Goal: Task Accomplishment & Management: Use online tool/utility

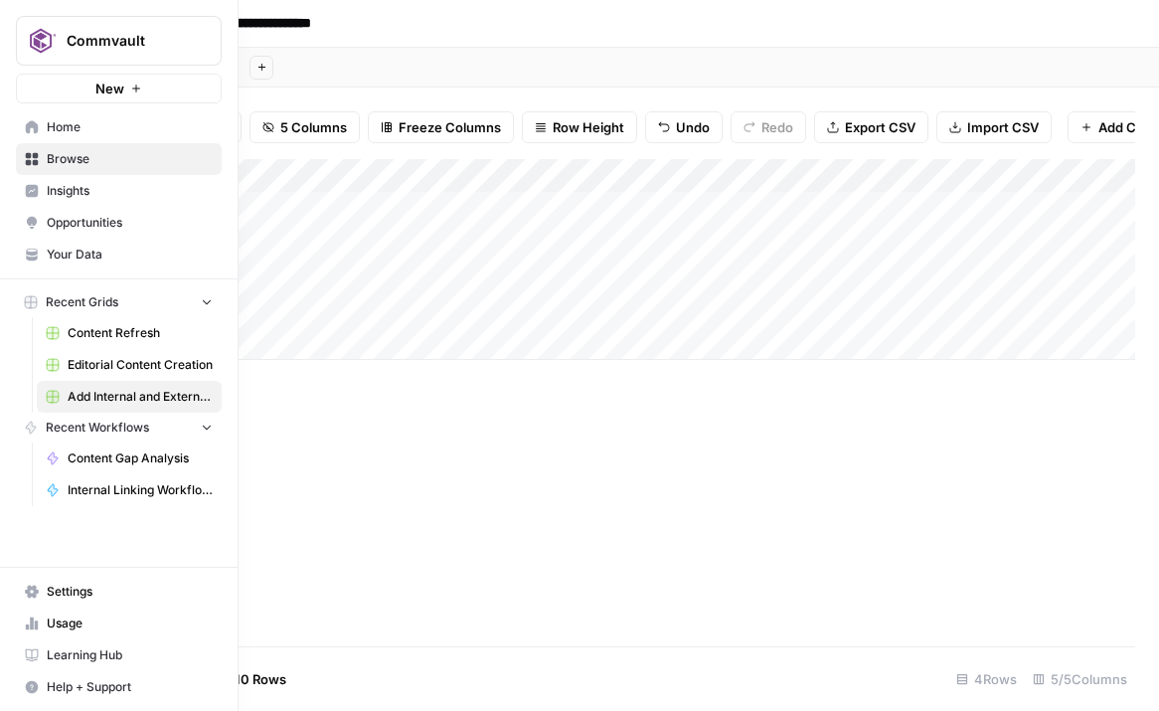
click at [118, 486] on span "Internal Linking Workflow_Blogs" at bounding box center [140, 490] width 145 height 18
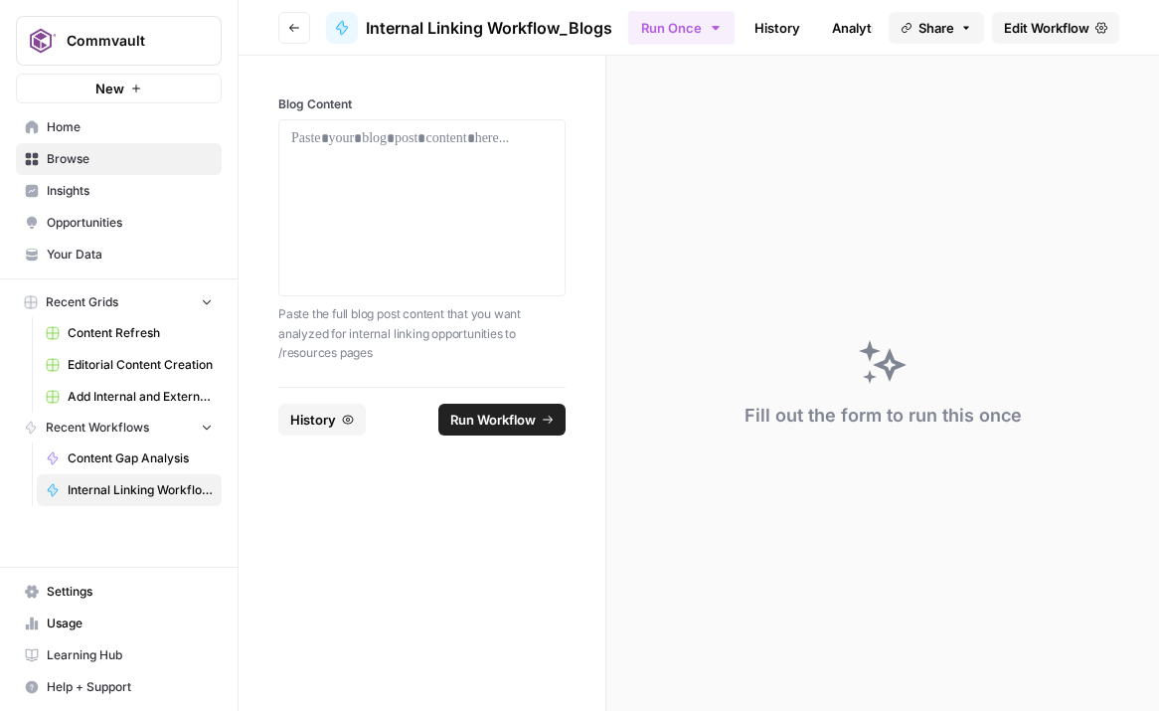
click at [1030, 28] on span "Edit Workflow" at bounding box center [1046, 28] width 85 height 20
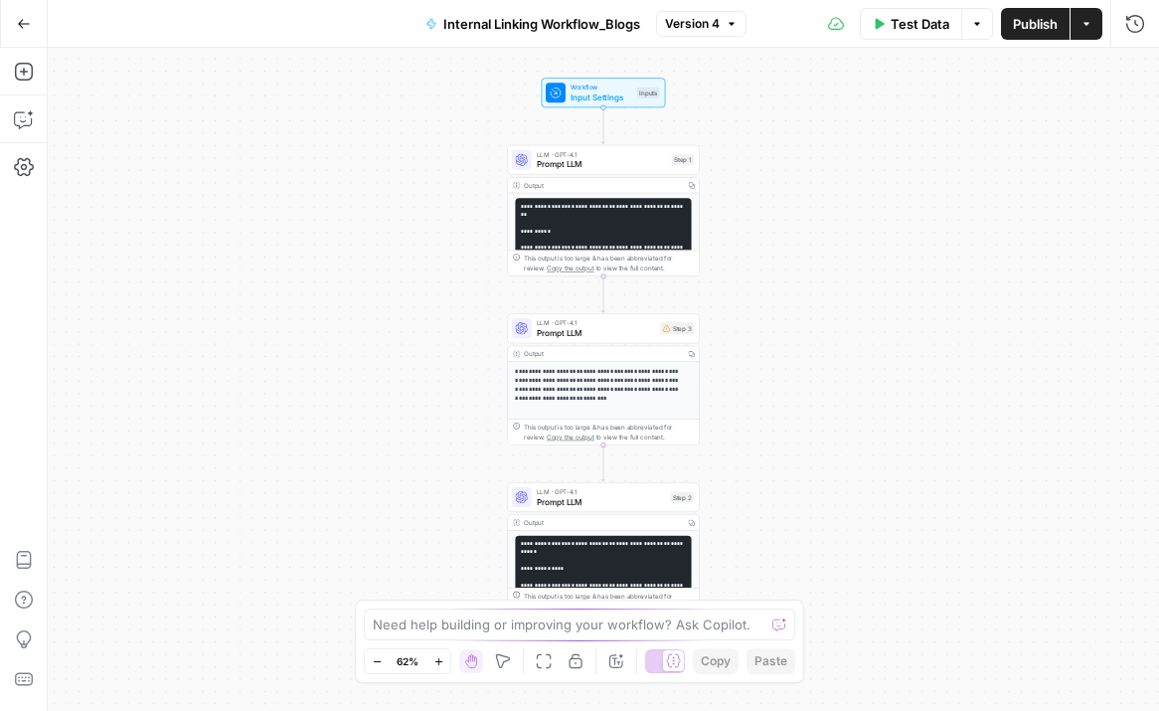
click at [440, 657] on icon "button" at bounding box center [438, 661] width 11 height 11
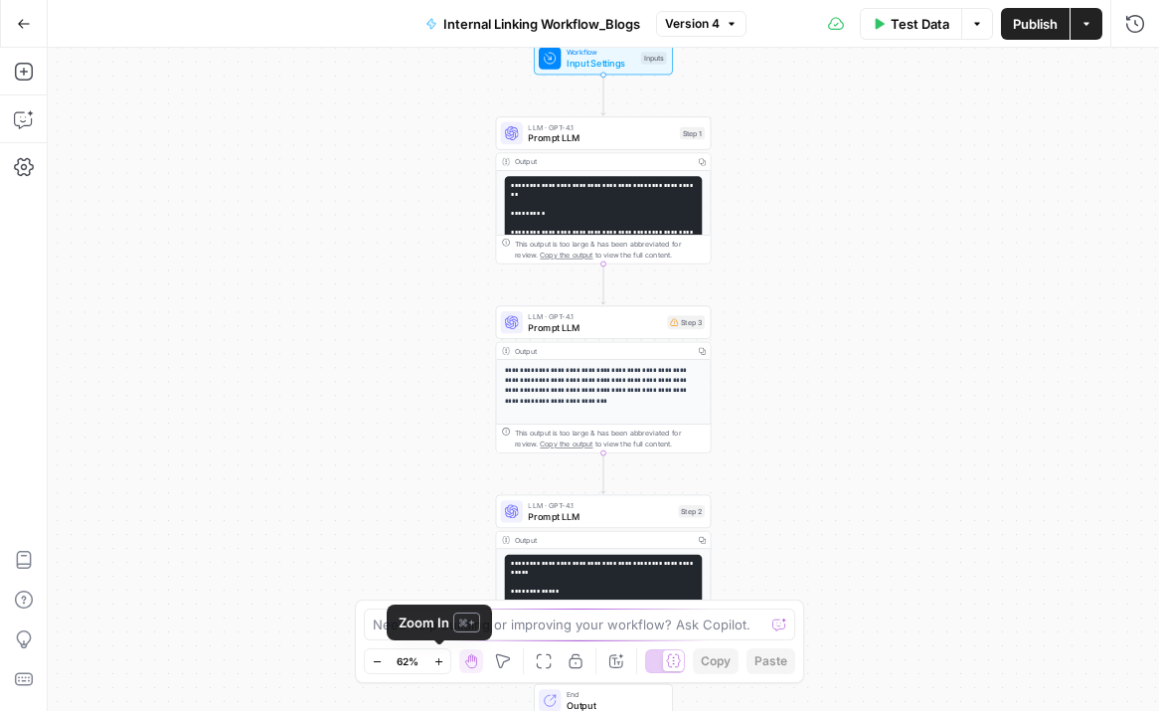
click at [440, 657] on icon "button" at bounding box center [438, 661] width 11 height 11
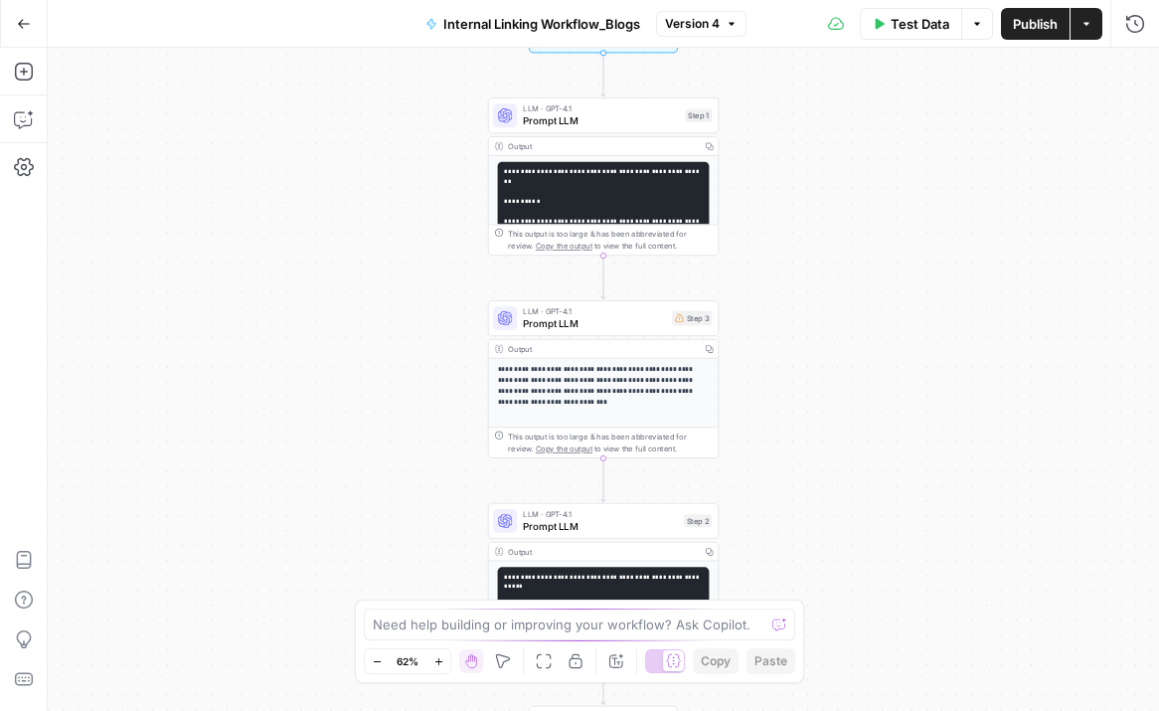
click at [440, 657] on icon "button" at bounding box center [438, 661] width 11 height 11
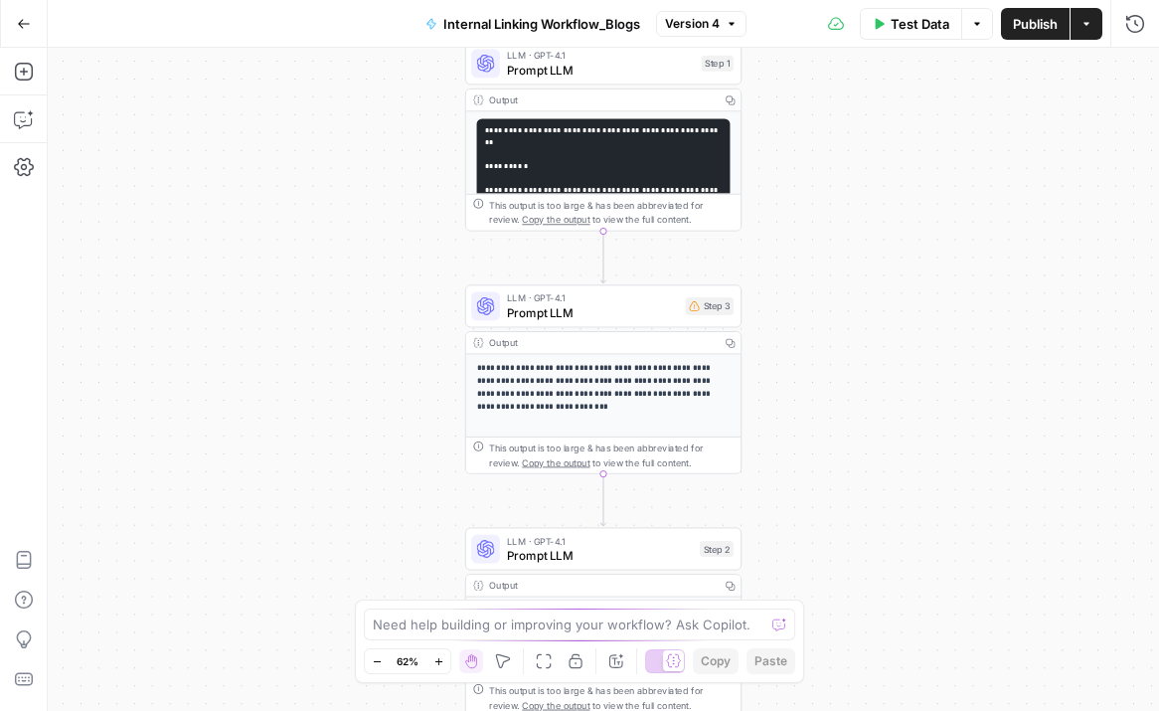
click at [440, 657] on icon "button" at bounding box center [438, 661] width 11 height 11
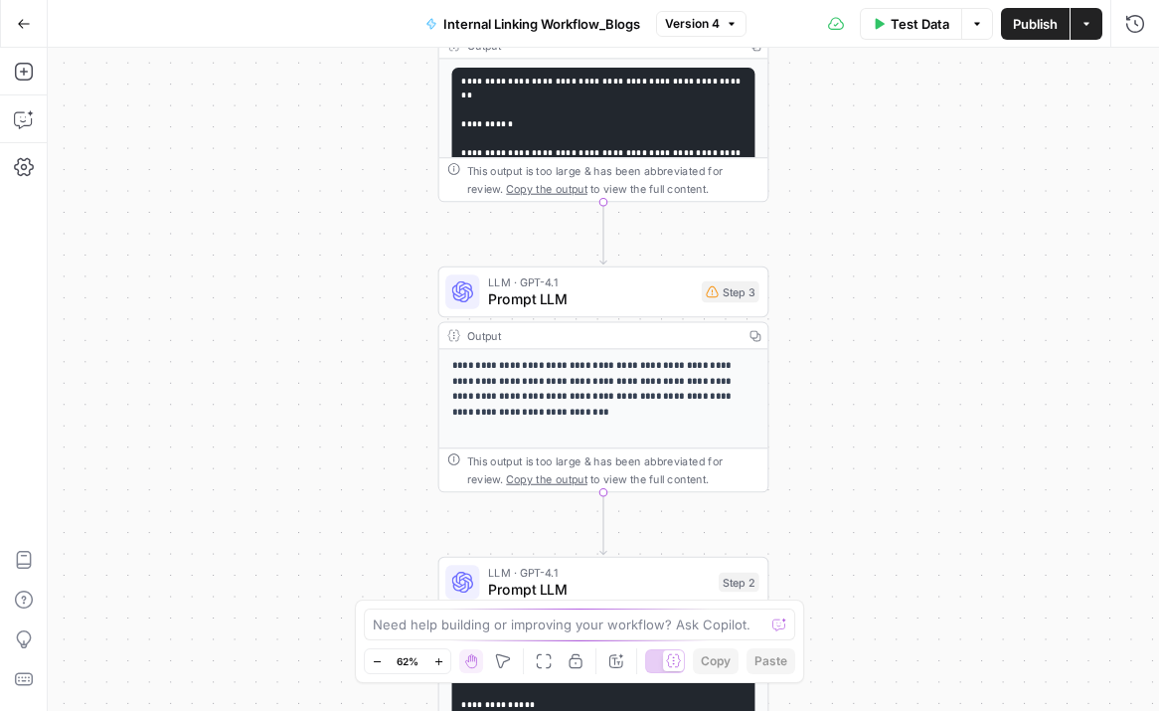
click at [440, 657] on icon "button" at bounding box center [438, 661] width 11 height 11
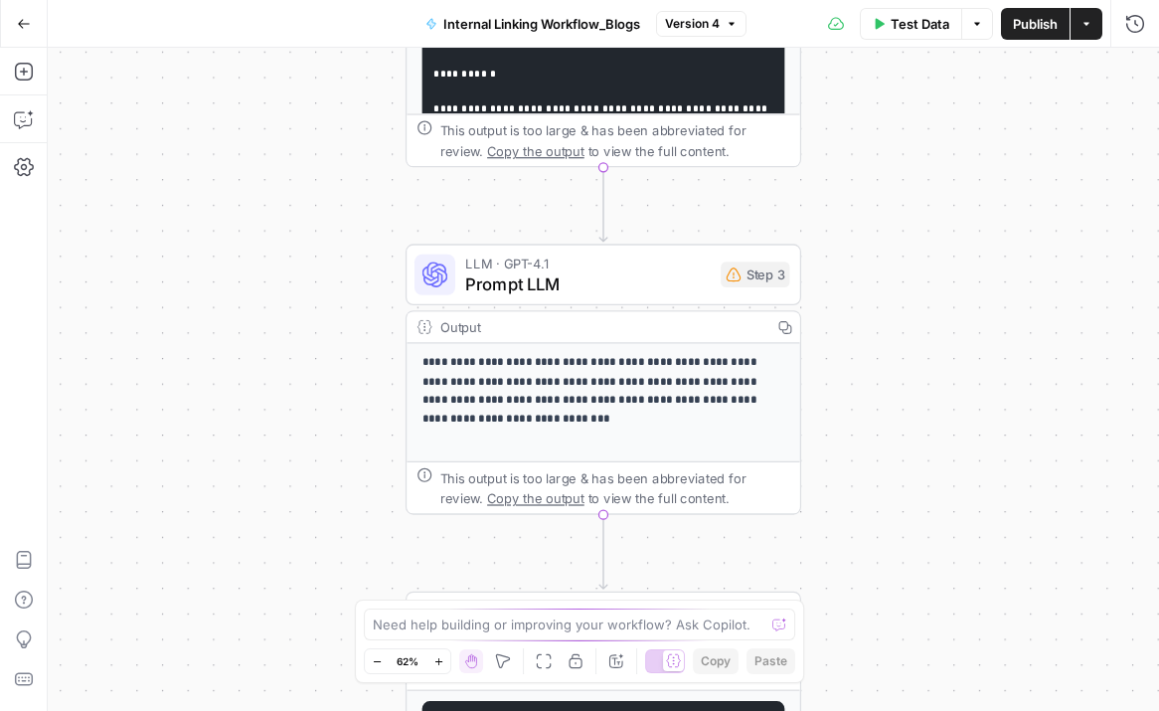
click at [440, 657] on icon "button" at bounding box center [438, 661] width 11 height 11
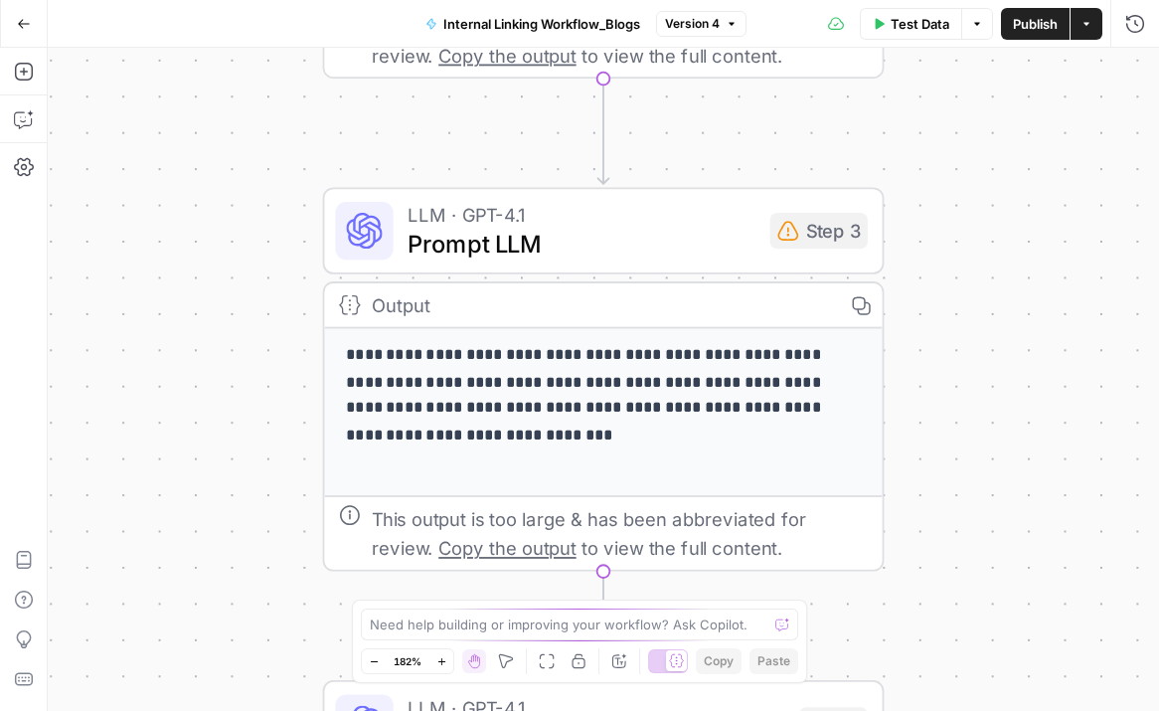
click at [502, 413] on p "**********" at bounding box center [604, 396] width 516 height 106
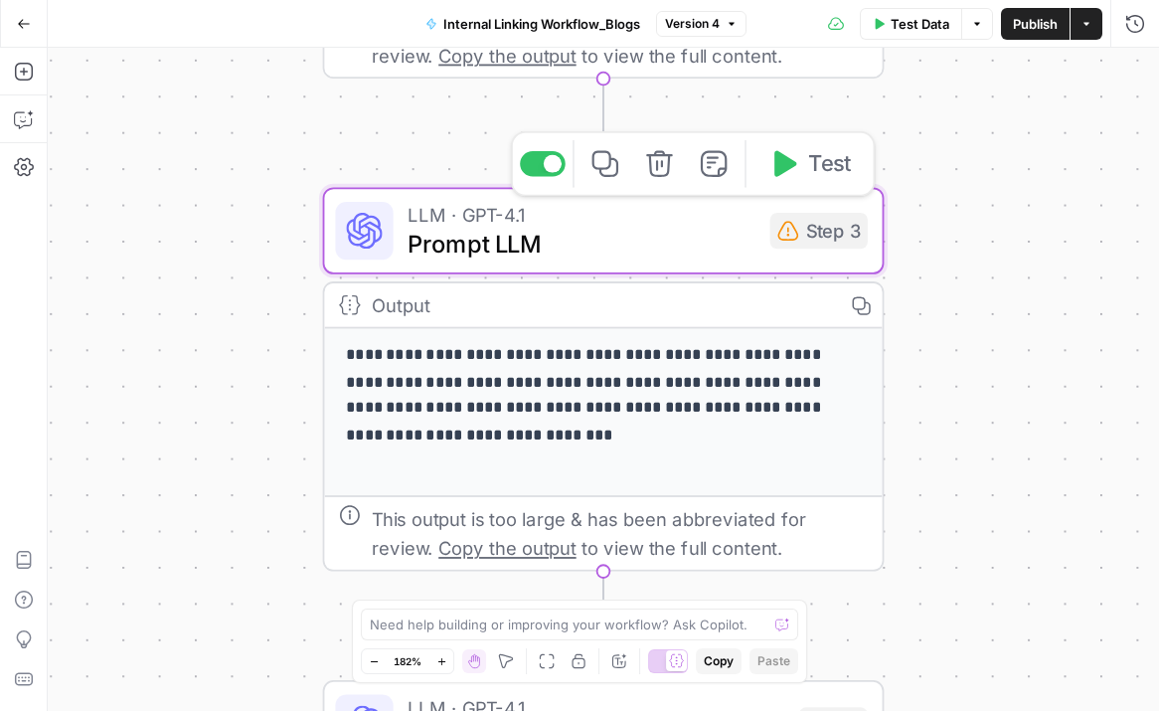
click at [586, 257] on span "Prompt LLM" at bounding box center [581, 244] width 348 height 36
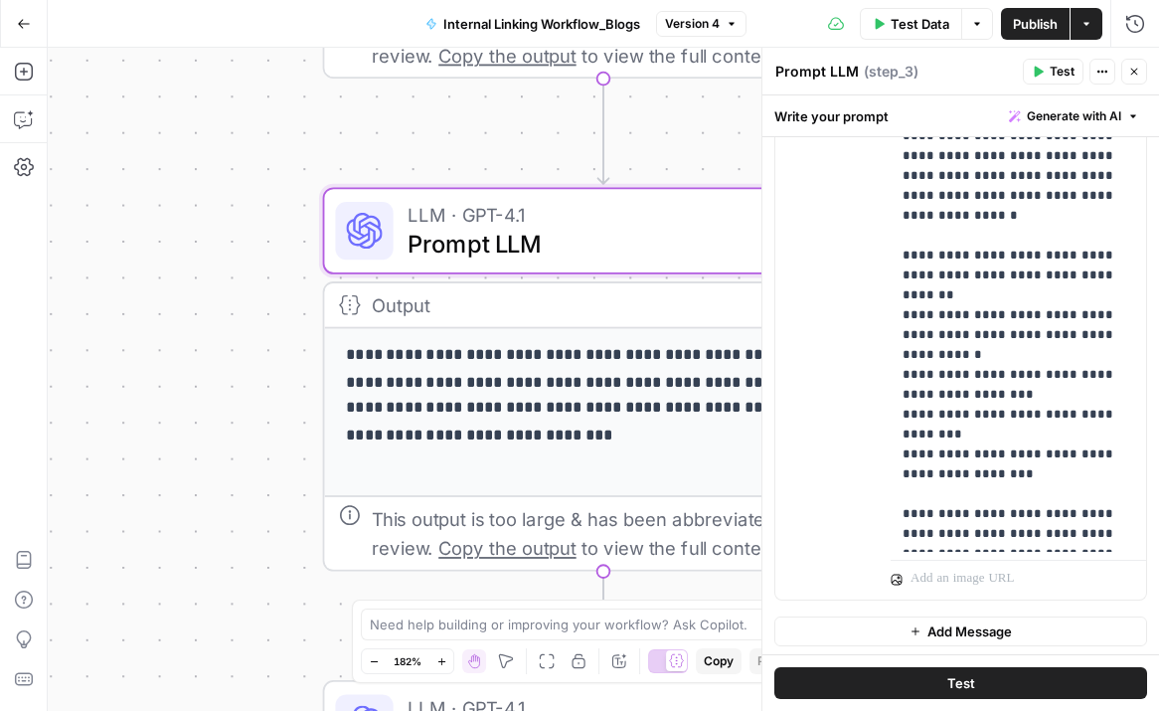
scroll to position [672, 0]
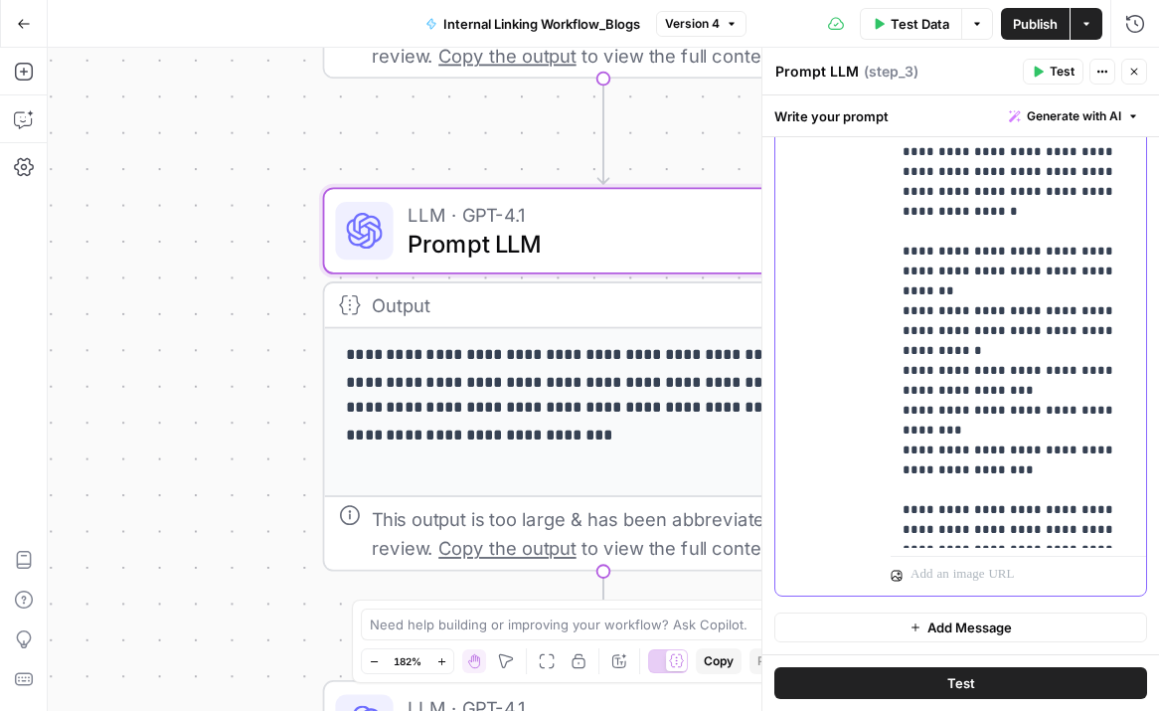
click at [994, 495] on p "**********" at bounding box center [1018, 151] width 232 height 775
click at [1126, 529] on p "**********" at bounding box center [1018, 151] width 232 height 775
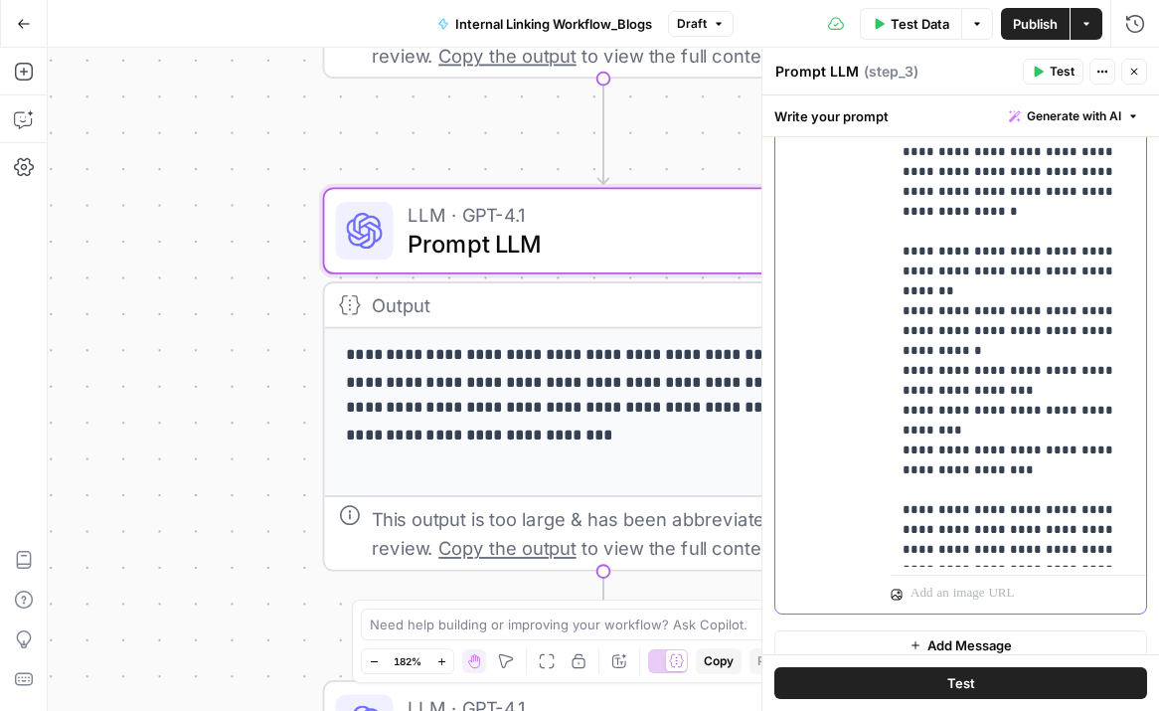
scroll to position [41, 0]
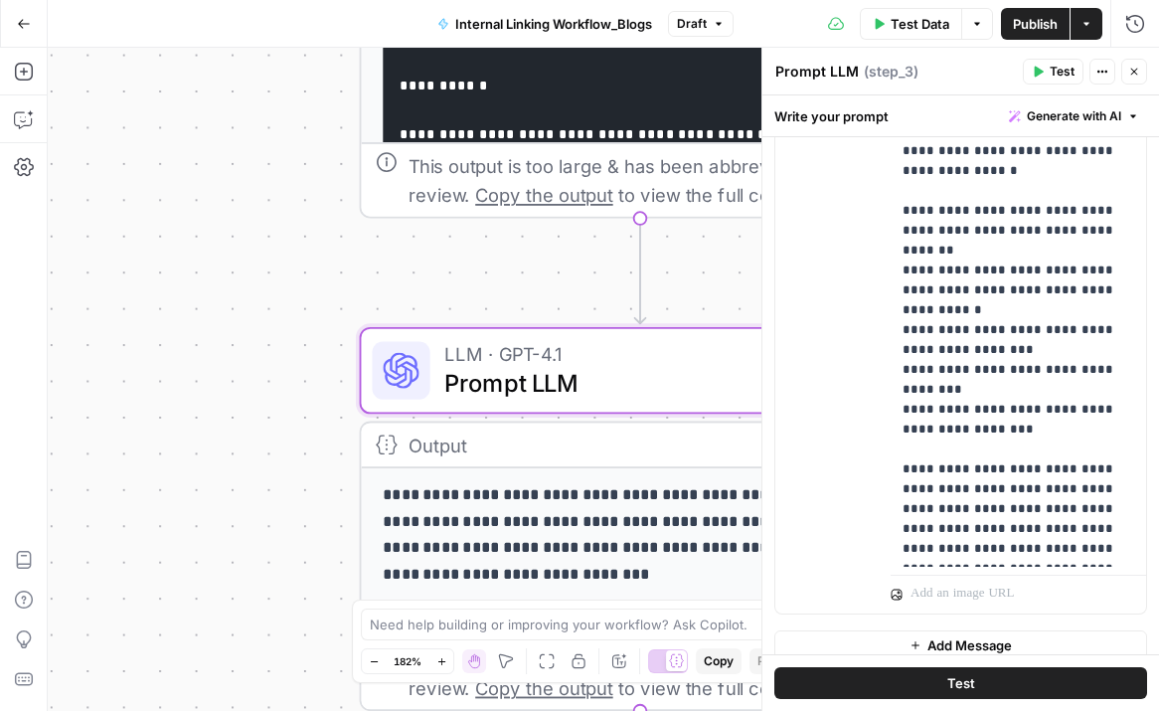
click at [297, 238] on div "**********" at bounding box center [603, 379] width 1111 height 663
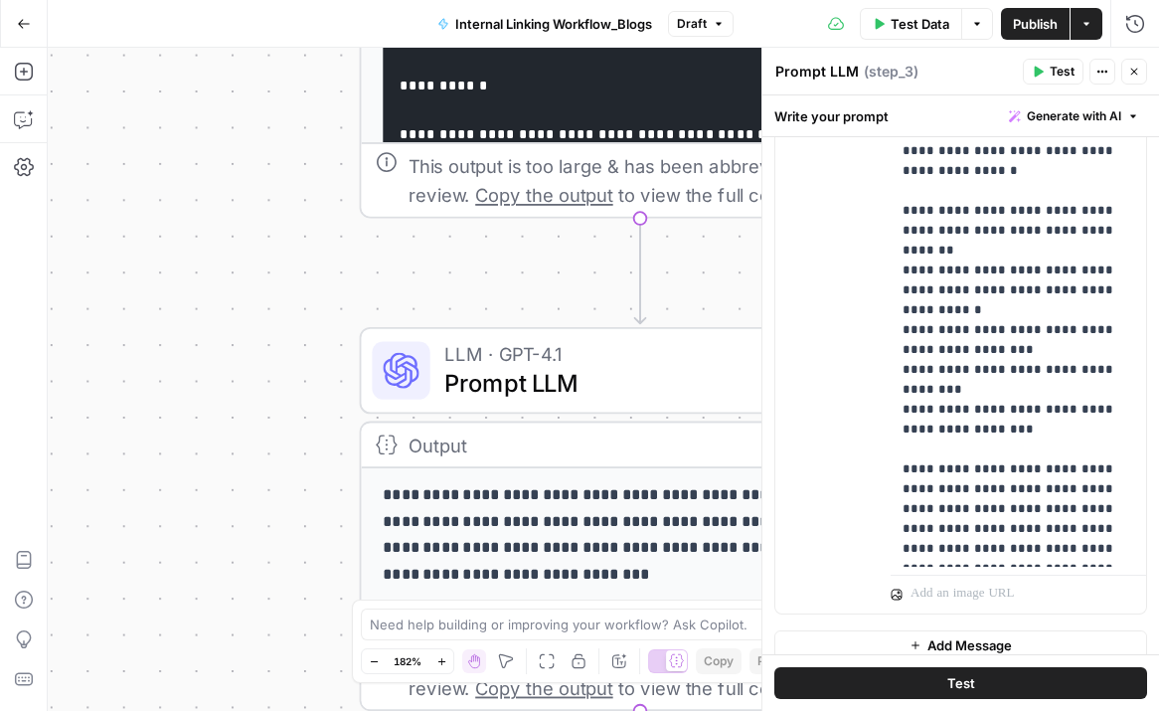
click at [1137, 80] on button "Close" at bounding box center [1134, 72] width 26 height 26
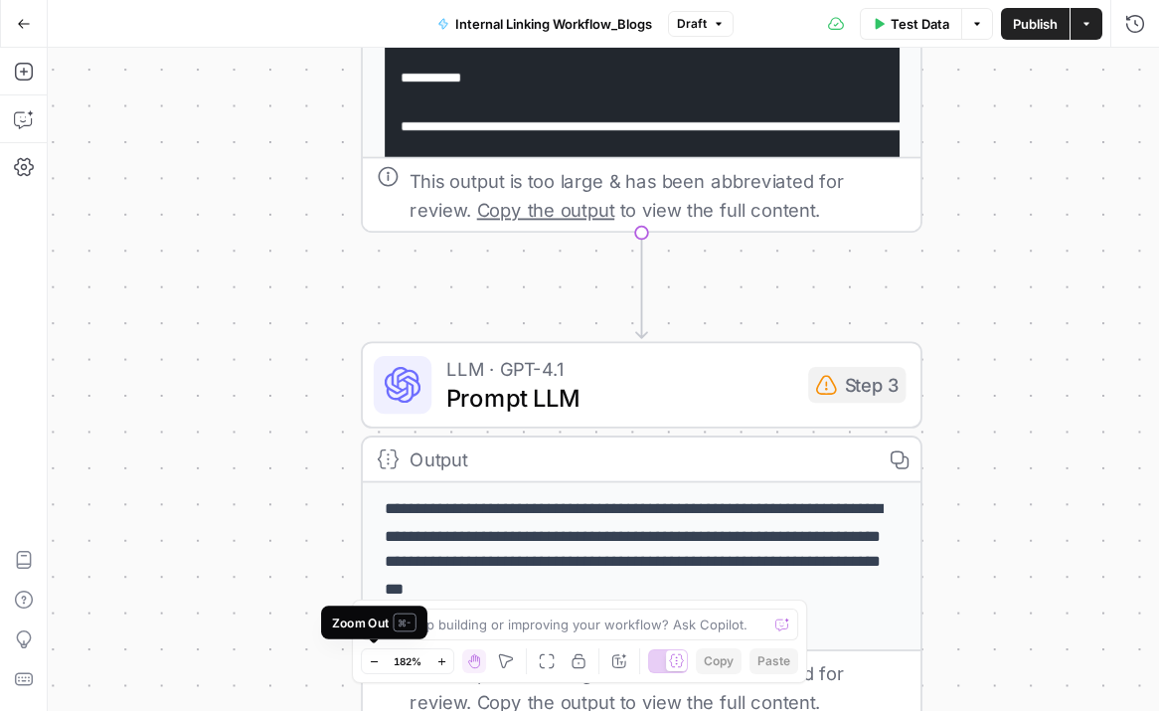
click at [382, 658] on button "Zoom Out" at bounding box center [374, 661] width 24 height 24
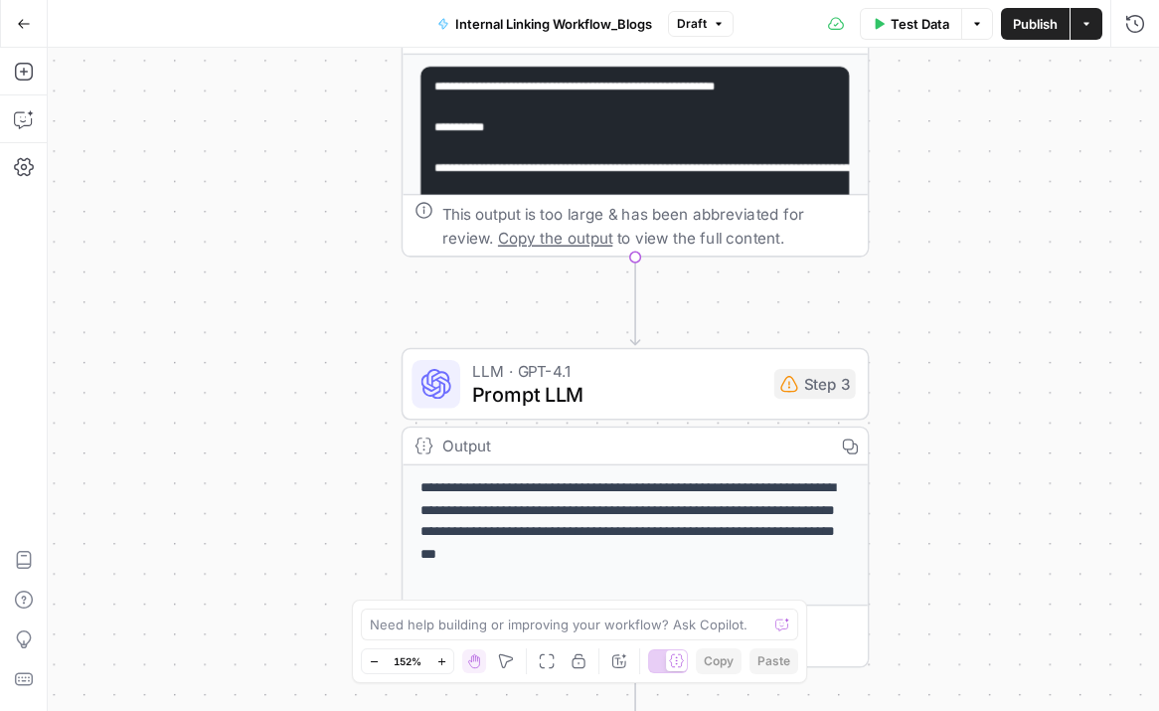
click at [382, 658] on button "Zoom Out" at bounding box center [374, 661] width 24 height 24
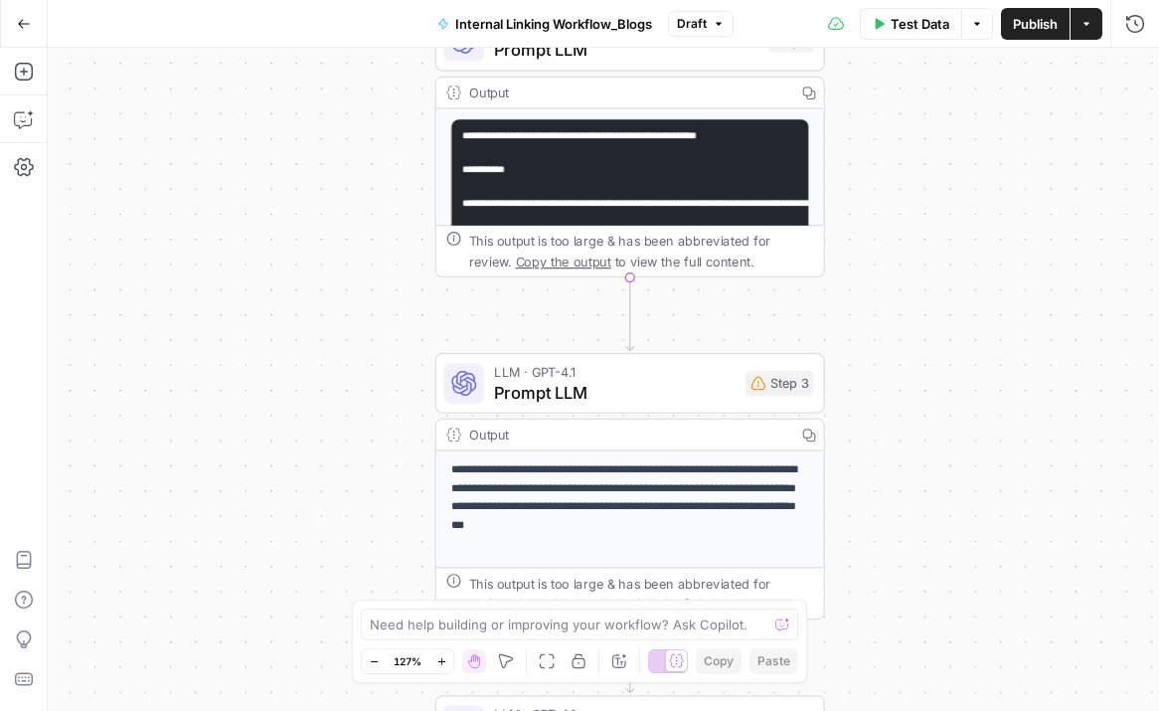
click at [382, 658] on button "Zoom Out" at bounding box center [374, 661] width 24 height 24
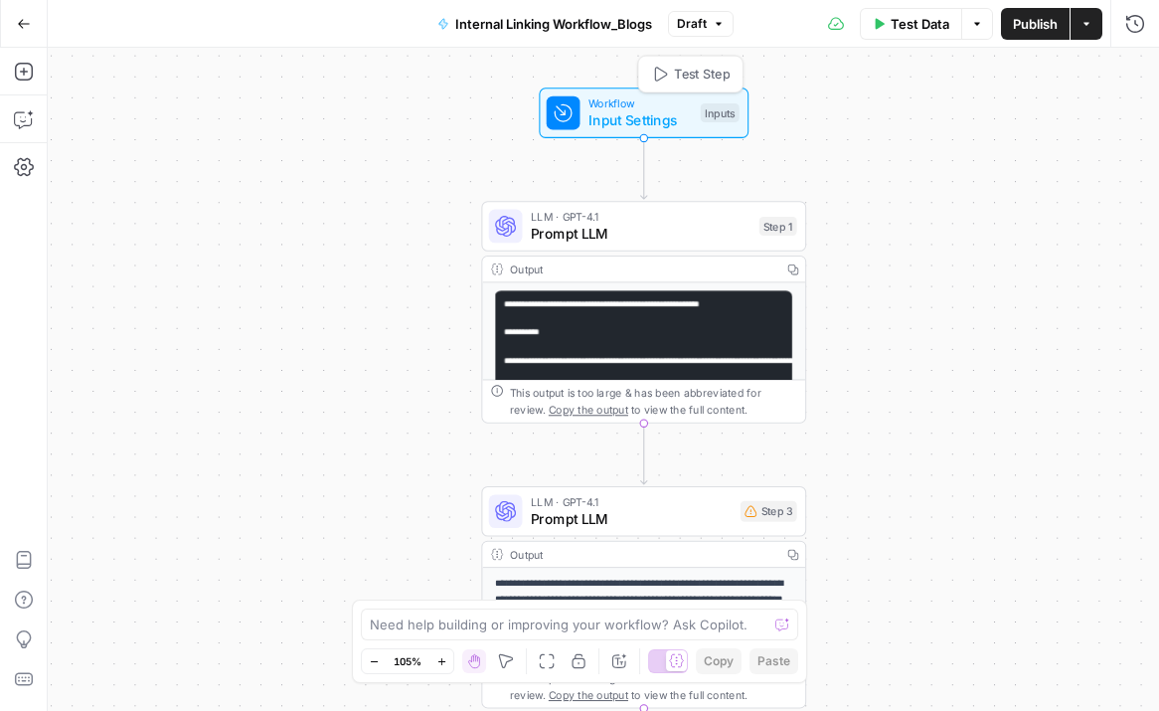
click at [652, 126] on span "Input Settings" at bounding box center [639, 119] width 103 height 21
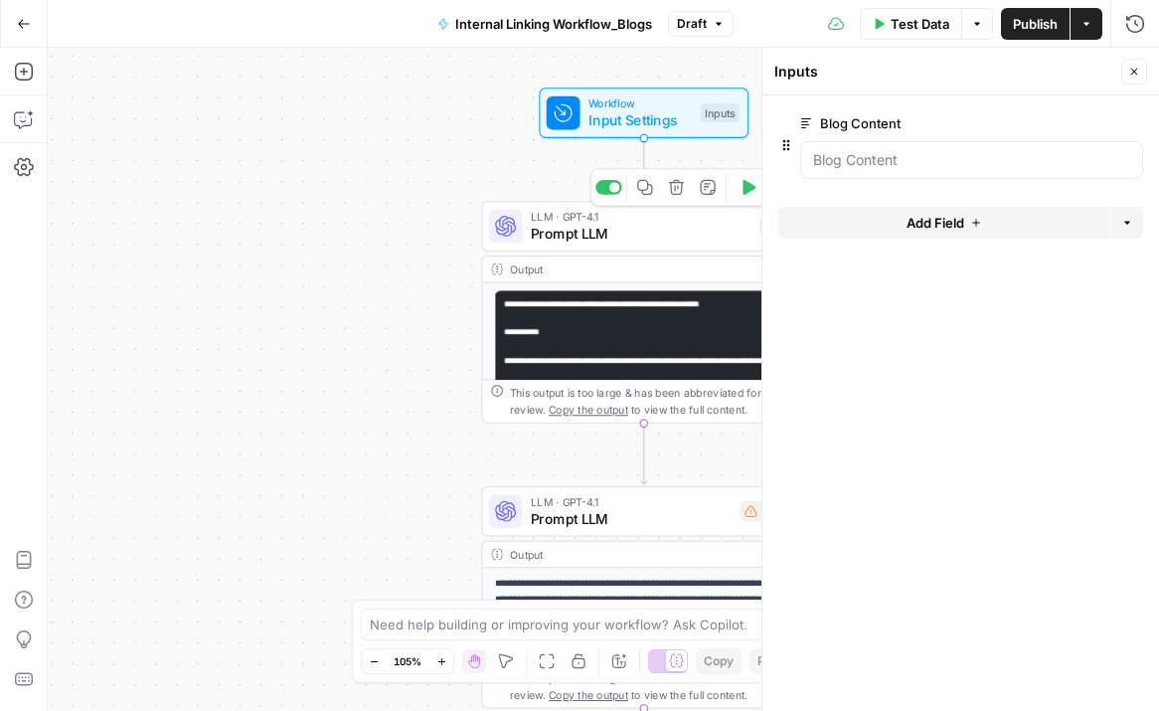
click at [562, 235] on span "Prompt LLM" at bounding box center [641, 233] width 220 height 21
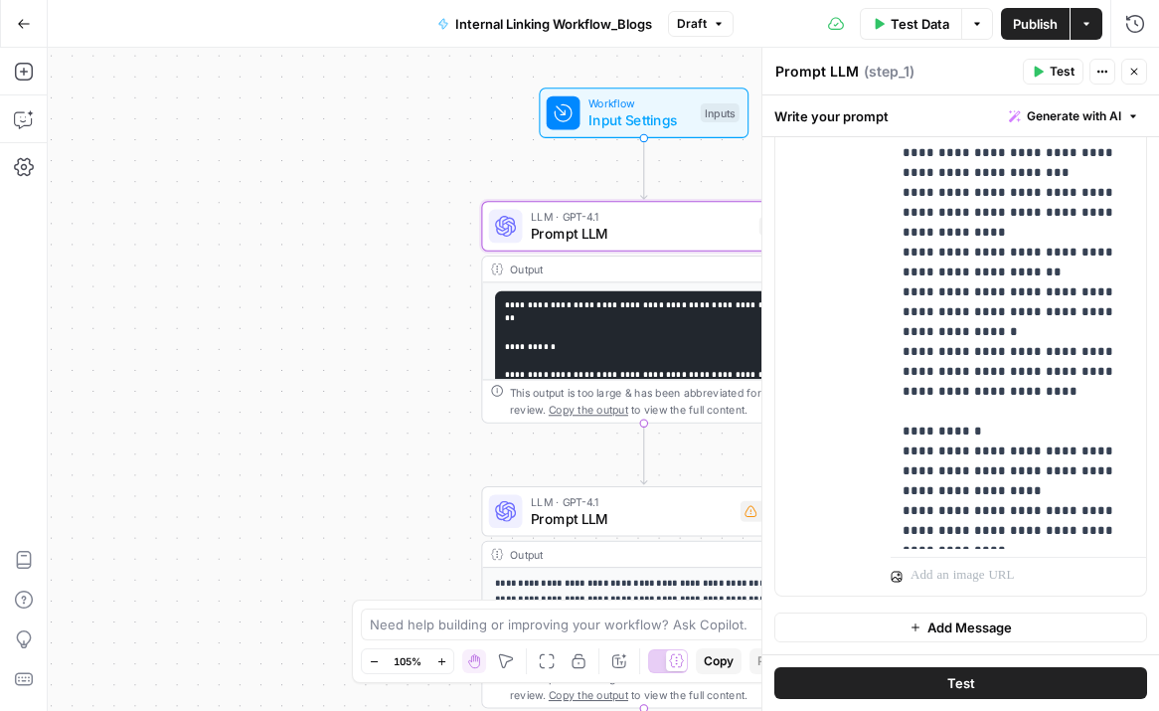
scroll to position [709, 0]
click at [1039, 529] on p "**********" at bounding box center [1018, 84] width 232 height 914
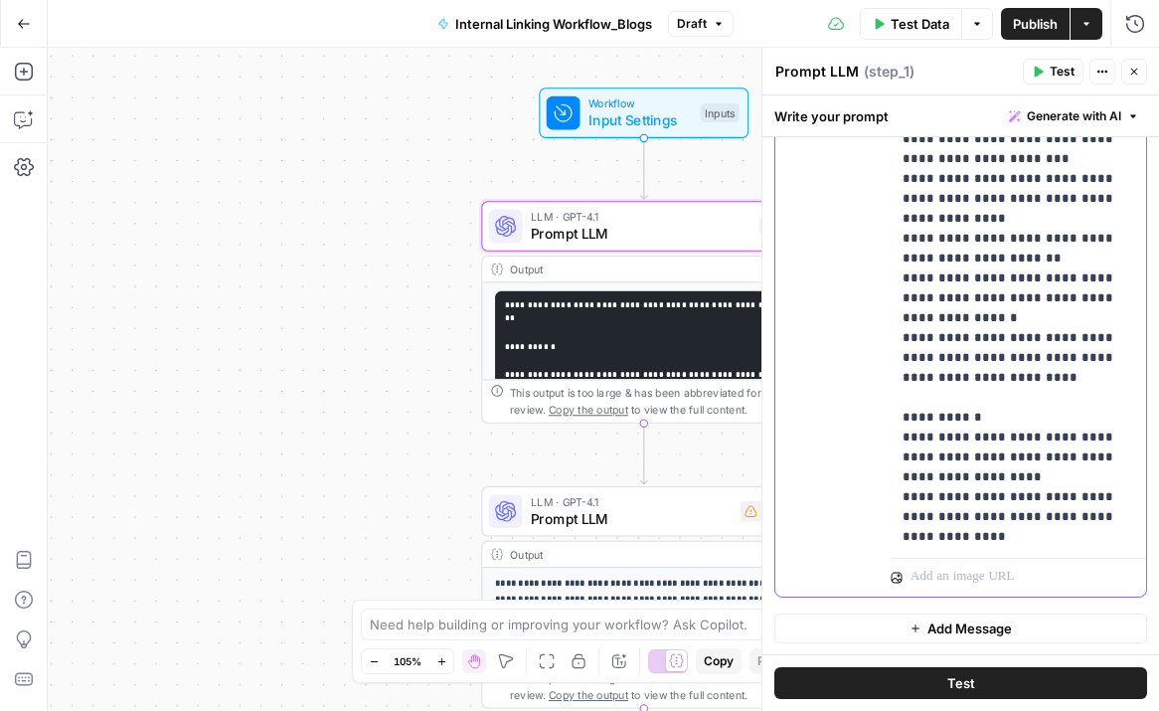
scroll to position [180, 0]
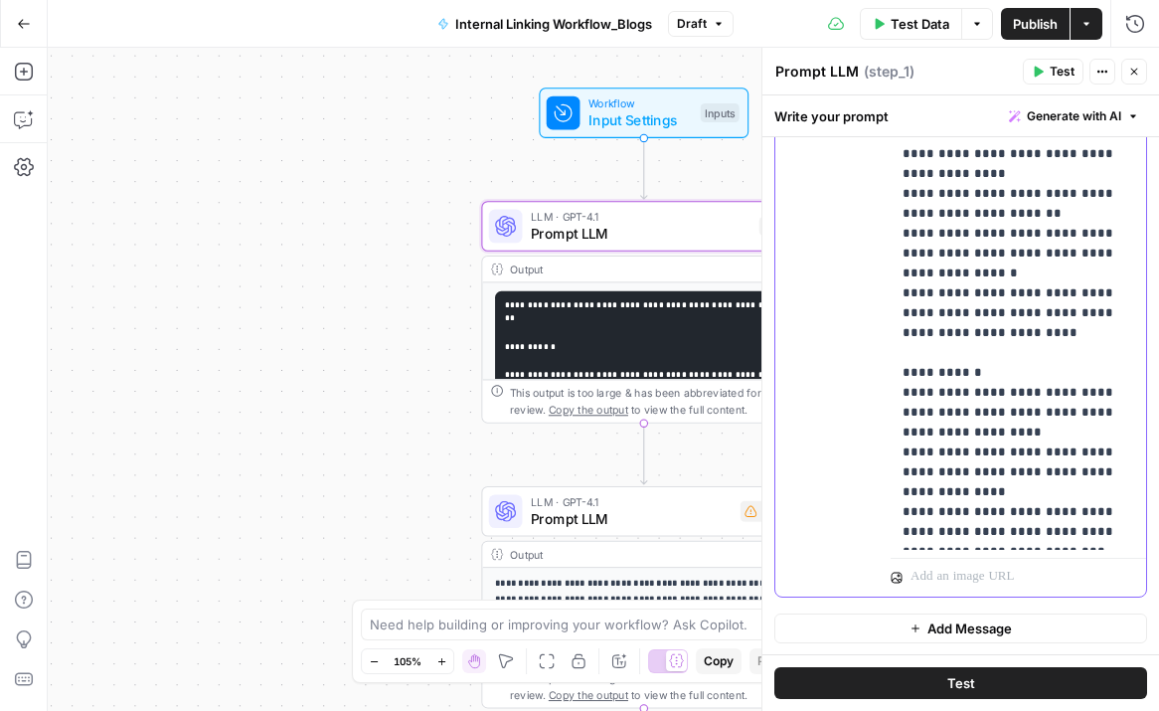
drag, startPoint x: 985, startPoint y: 512, endPoint x: 912, endPoint y: 490, distance: 75.8
click at [912, 491] on p "**********" at bounding box center [1018, 55] width 232 height 974
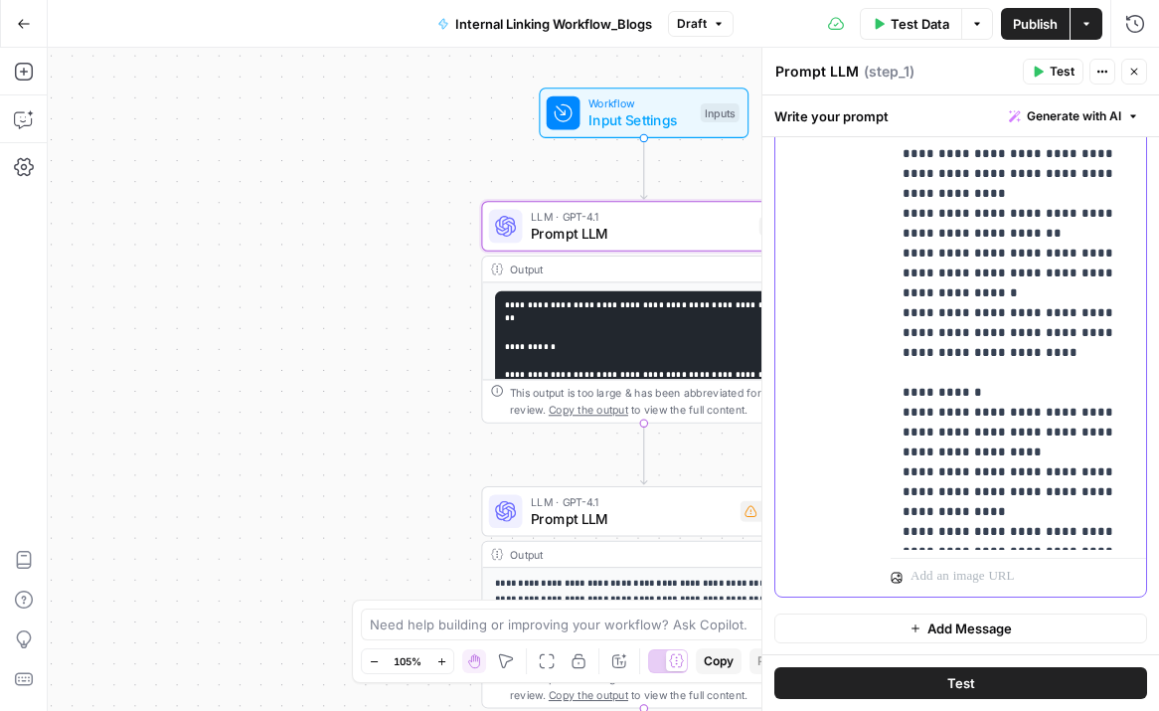
click at [1022, 533] on p "**********" at bounding box center [1018, 65] width 232 height 954
click at [1022, 675] on button "Test" at bounding box center [960, 683] width 373 height 32
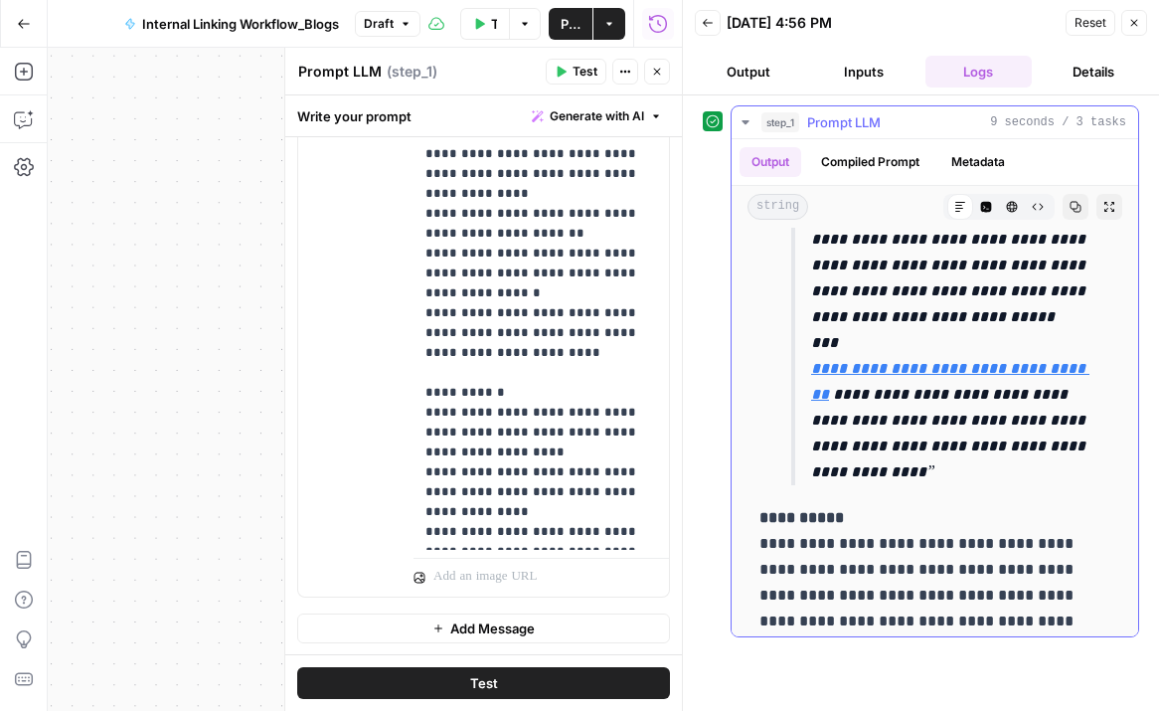
scroll to position [2201, 0]
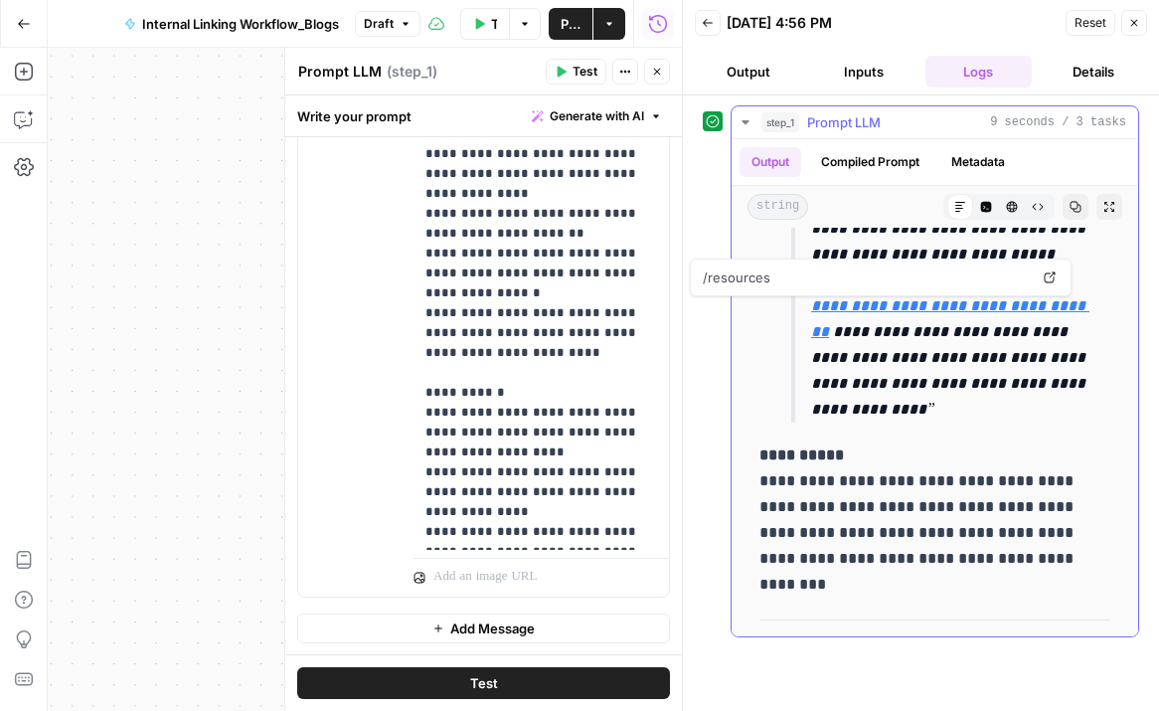
click at [1052, 272] on icon at bounding box center [1049, 277] width 11 height 11
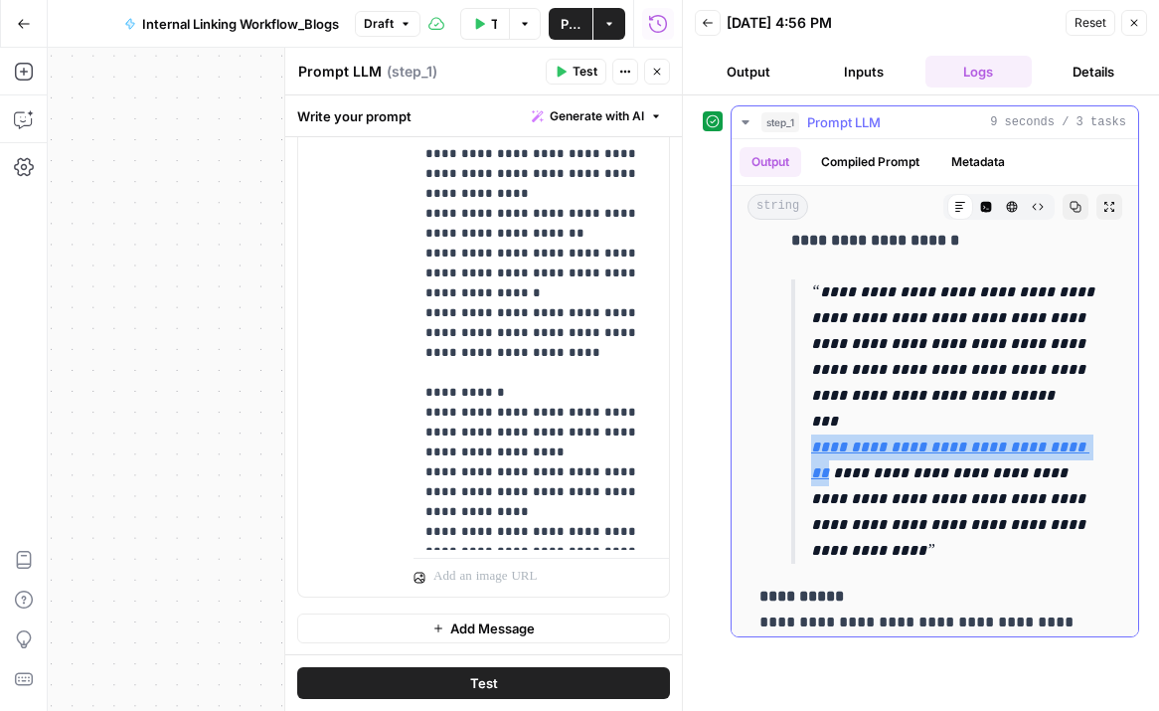
scroll to position [2054, 0]
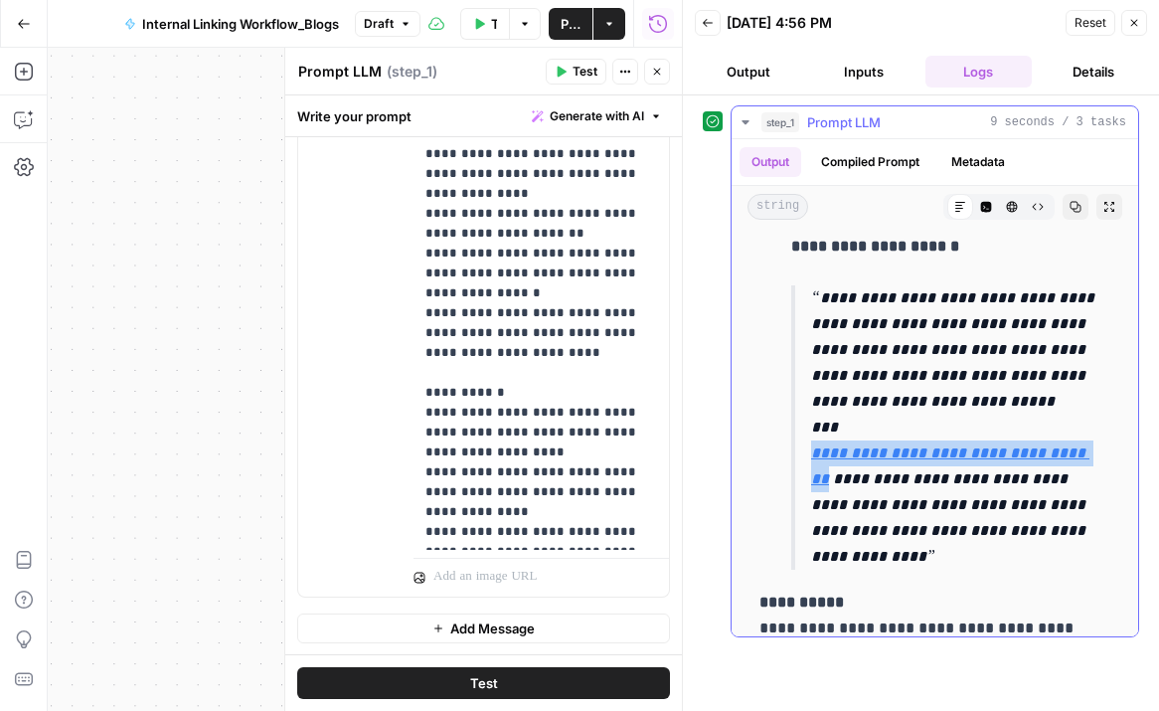
click at [874, 166] on button "Compiled Prompt" at bounding box center [870, 162] width 122 height 30
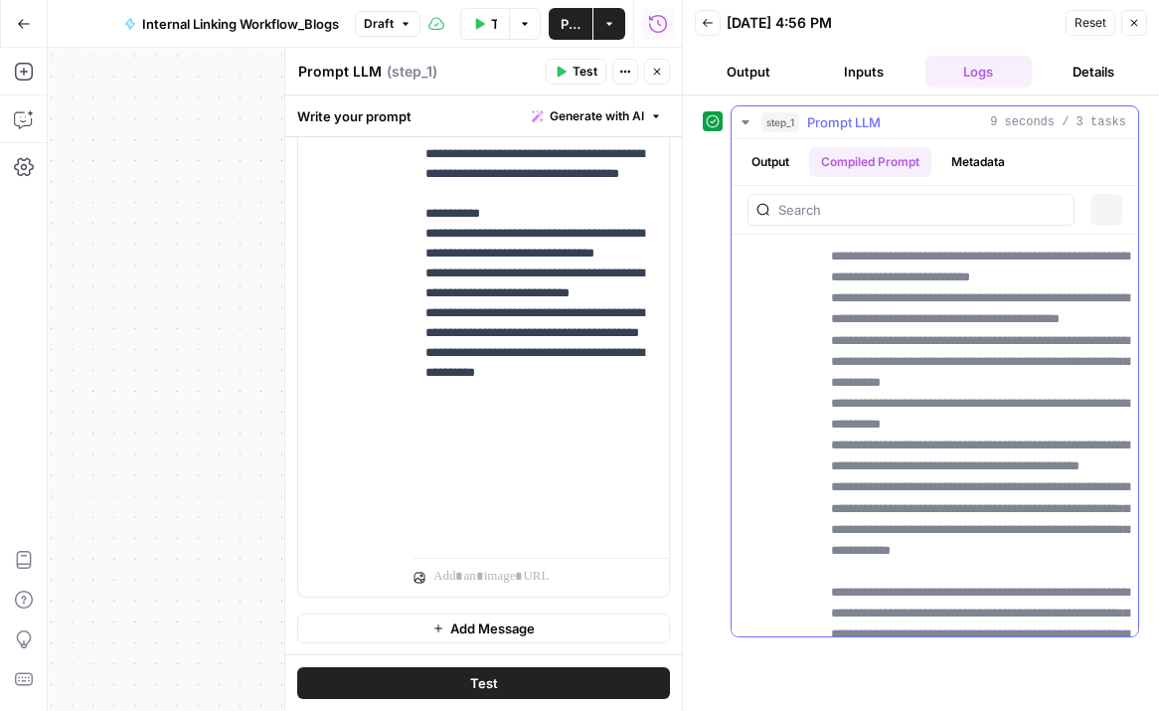
scroll to position [0, 0]
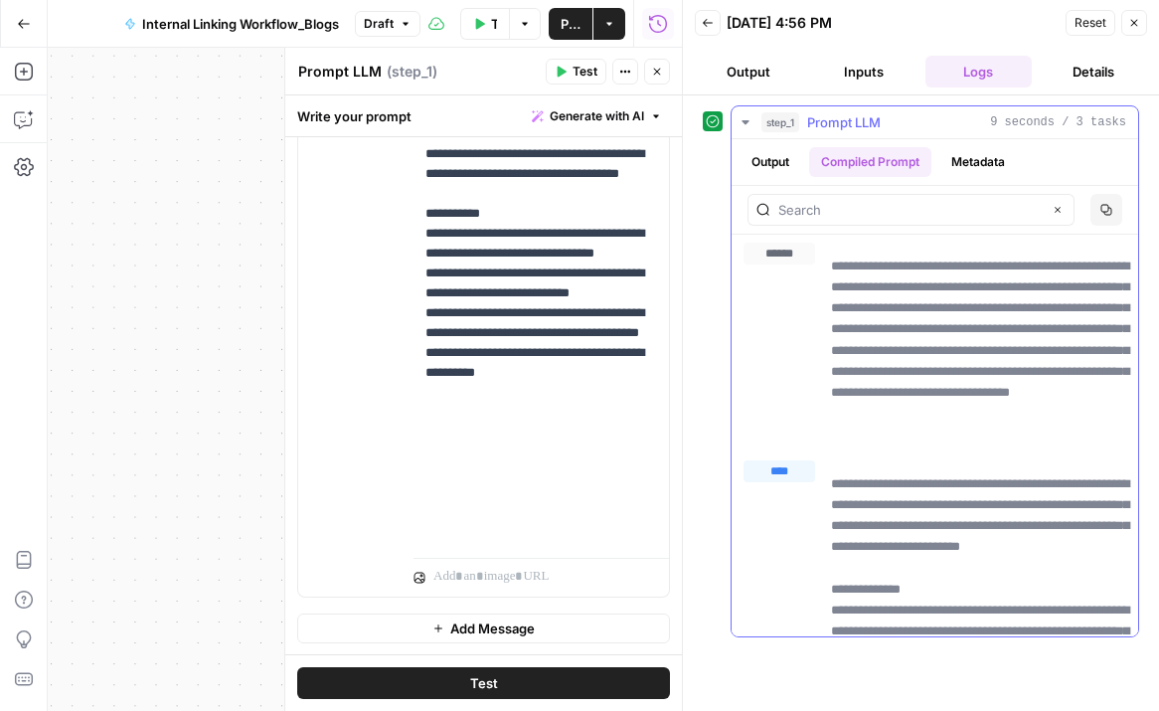
click at [957, 434] on p "**********" at bounding box center [978, 349] width 295 height 189
click at [744, 128] on icon "button" at bounding box center [745, 122] width 16 height 16
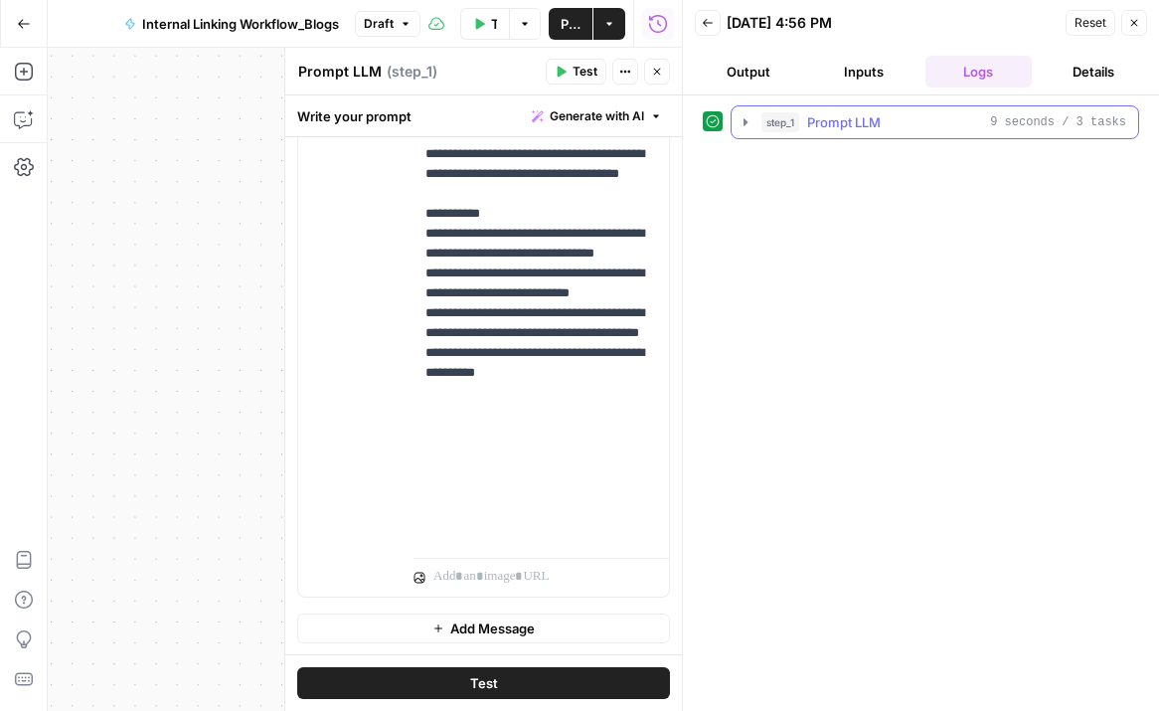
click at [744, 128] on icon "button" at bounding box center [745, 122] width 16 height 16
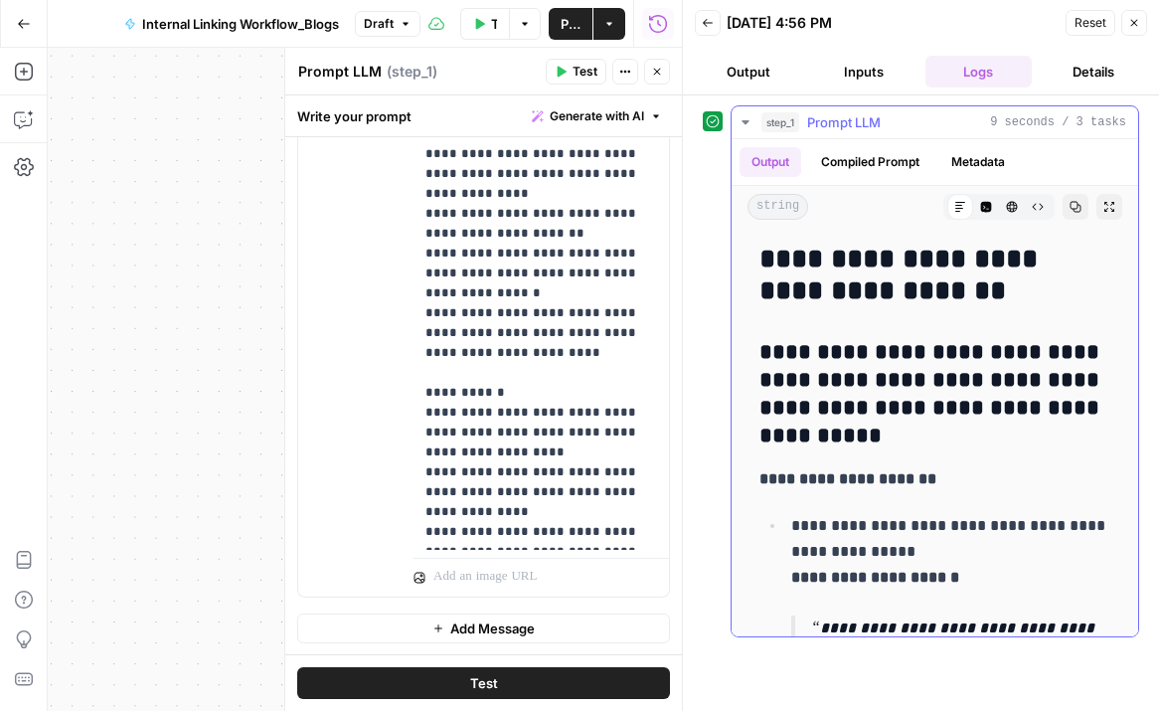
click at [981, 159] on button "Metadata" at bounding box center [978, 162] width 78 height 30
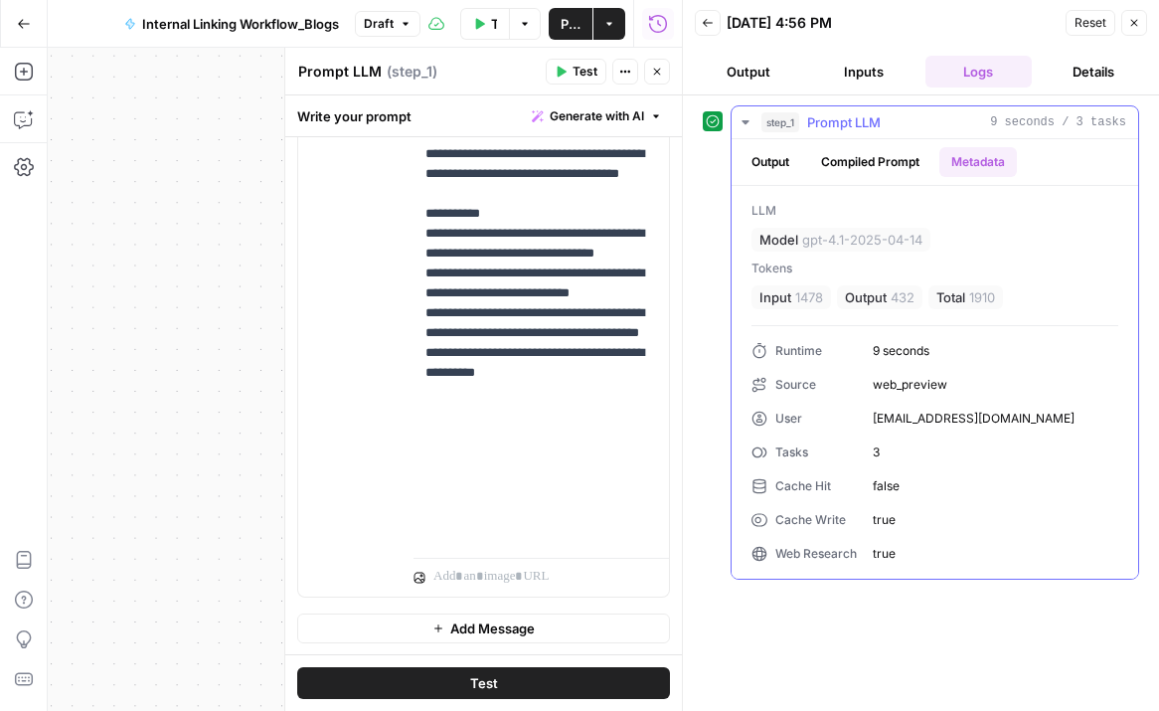
click at [865, 169] on button "Compiled Prompt" at bounding box center [870, 162] width 122 height 30
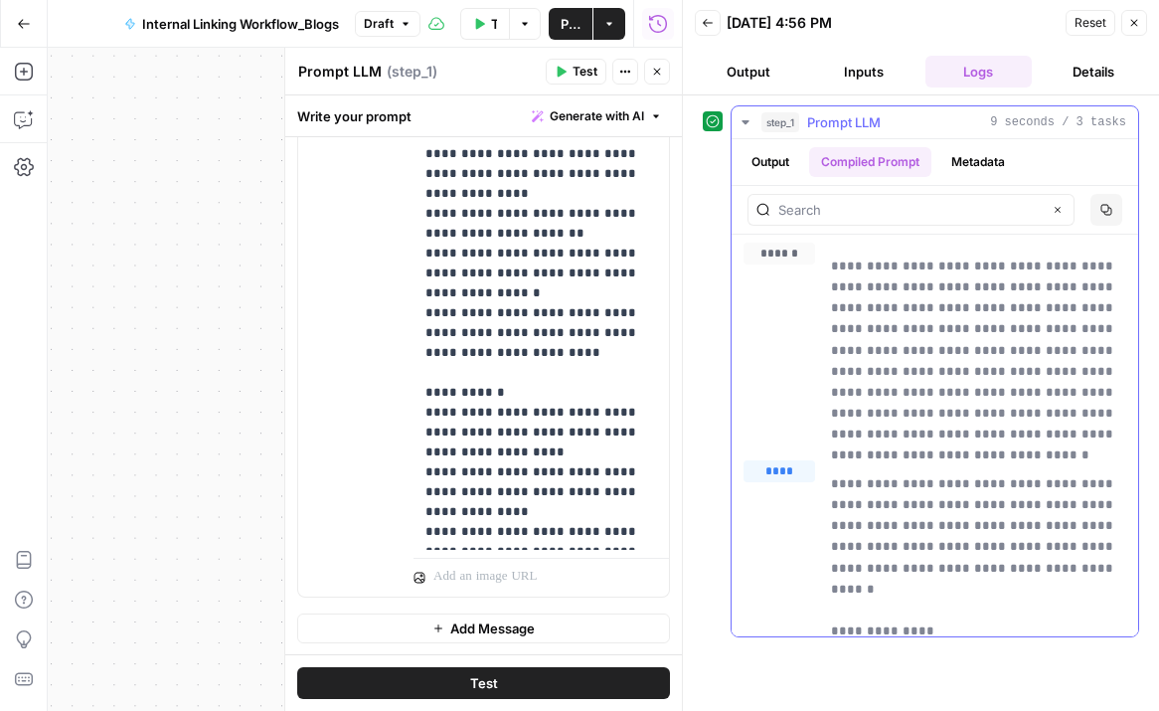
click at [789, 154] on button "Output" at bounding box center [770, 162] width 62 height 30
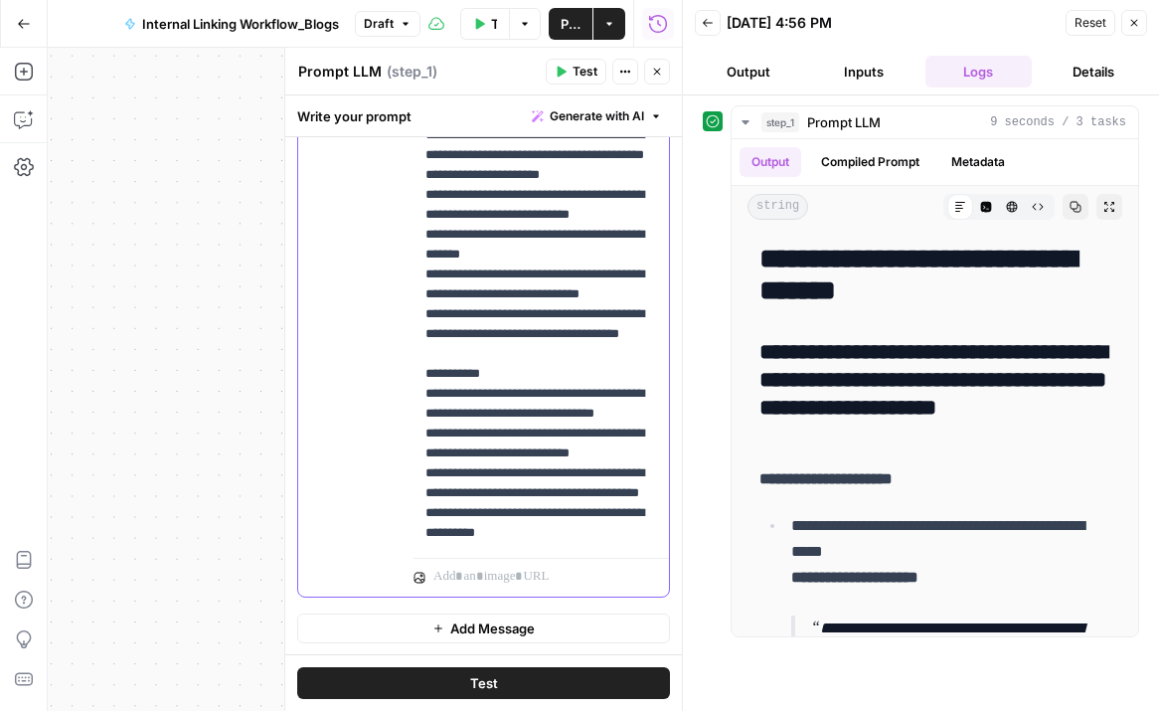
click at [497, 195] on p "**********" at bounding box center [541, 225] width 232 height 954
click at [475, 192] on p "**********" at bounding box center [541, 225] width 232 height 954
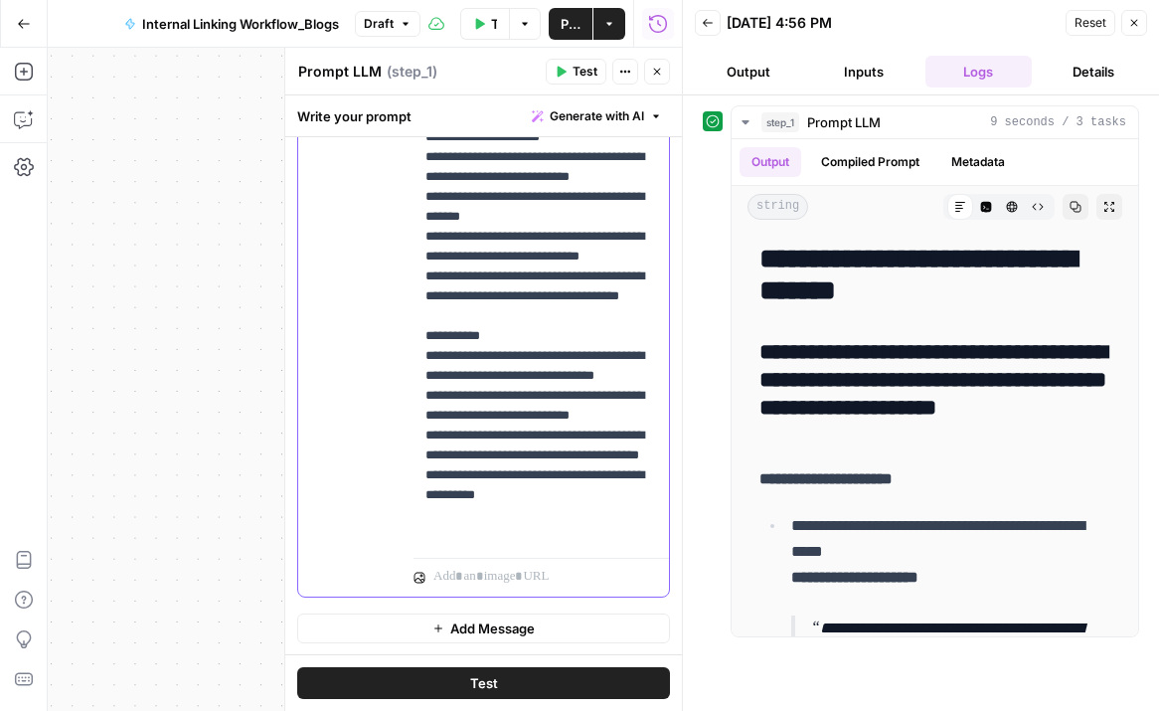
scroll to position [40, 0]
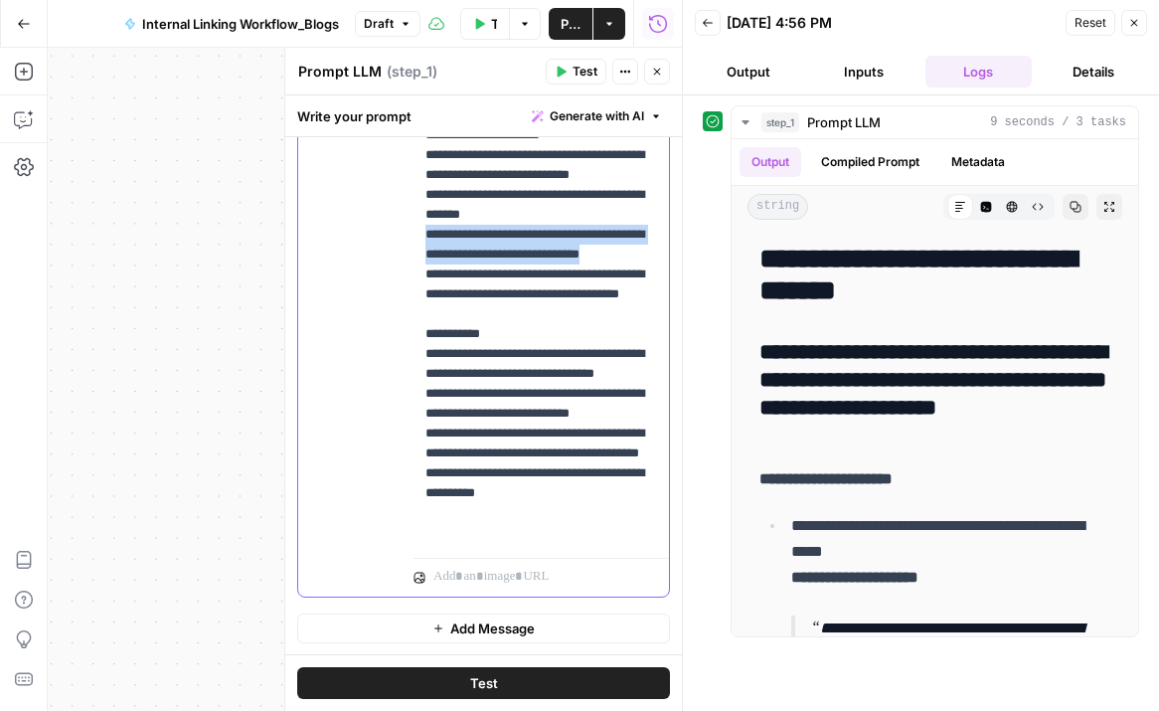
drag, startPoint x: 508, startPoint y: 353, endPoint x: 418, endPoint y: 313, distance: 97.9
click at [418, 313] on div "**********" at bounding box center [540, 145] width 255 height 810
click at [561, 405] on p "**********" at bounding box center [541, 185] width 232 height 954
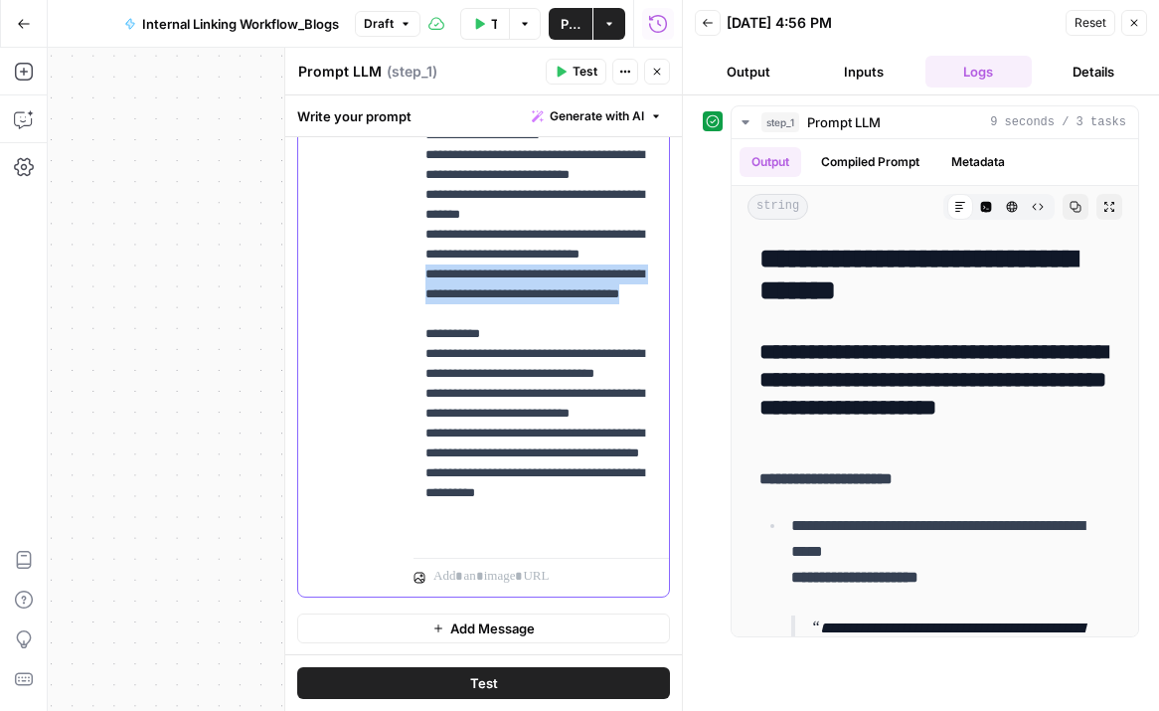
drag, startPoint x: 562, startPoint y: 412, endPoint x: 411, endPoint y: 378, distance: 155.0
click at [411, 378] on div "**********" at bounding box center [483, 168] width 371 height 857
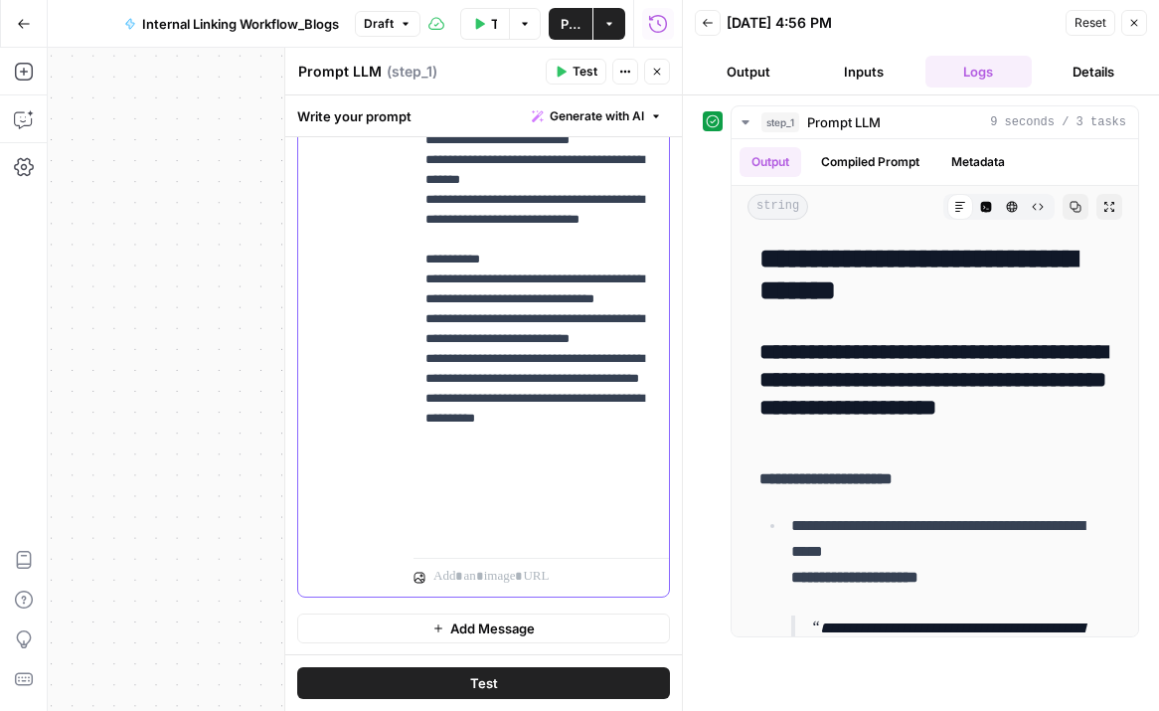
scroll to position [100, 0]
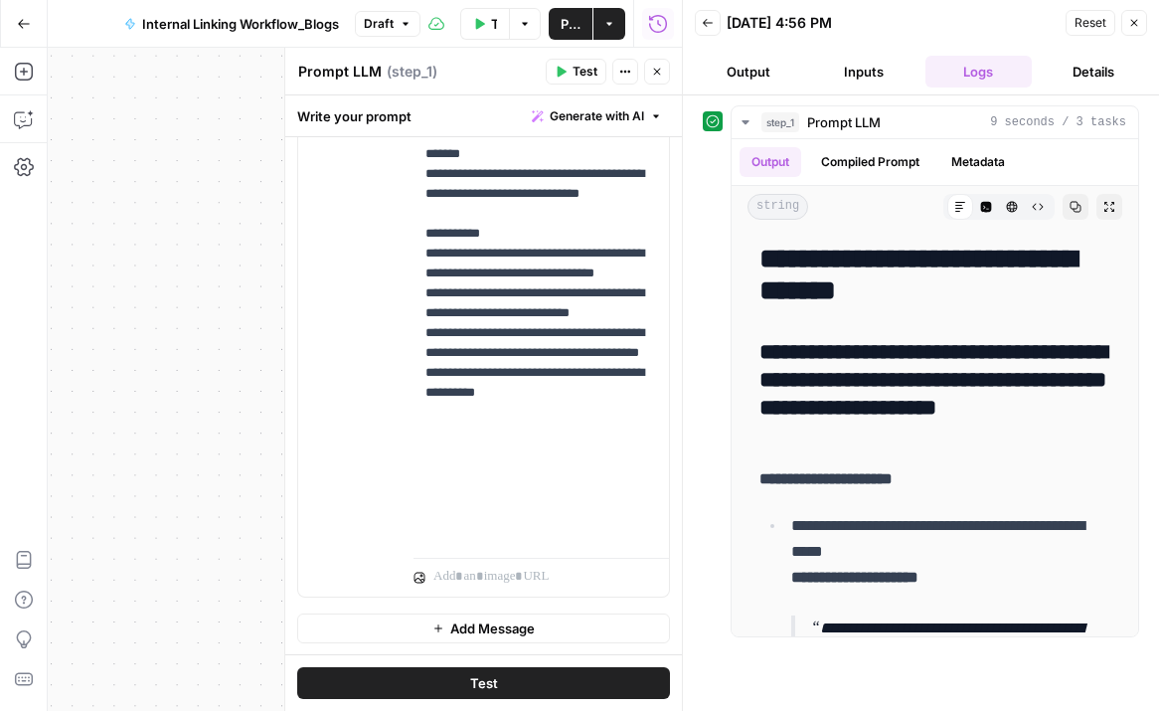
click at [492, 678] on span "Test" at bounding box center [484, 683] width 28 height 20
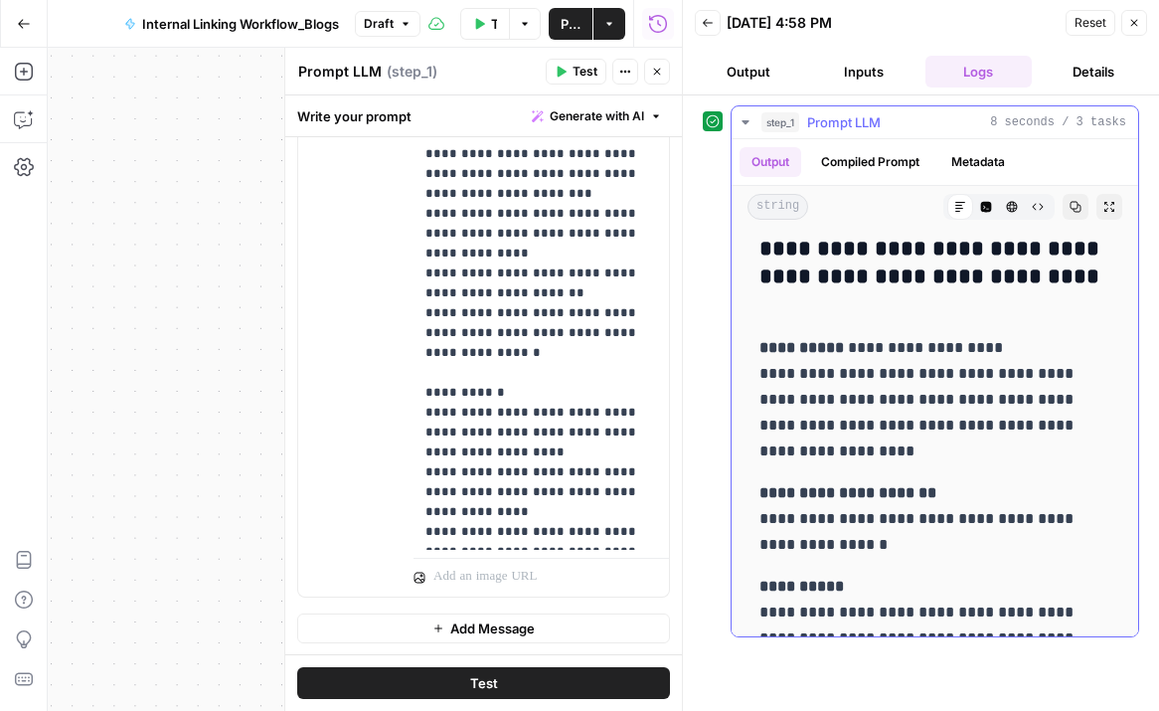
scroll to position [105, 0]
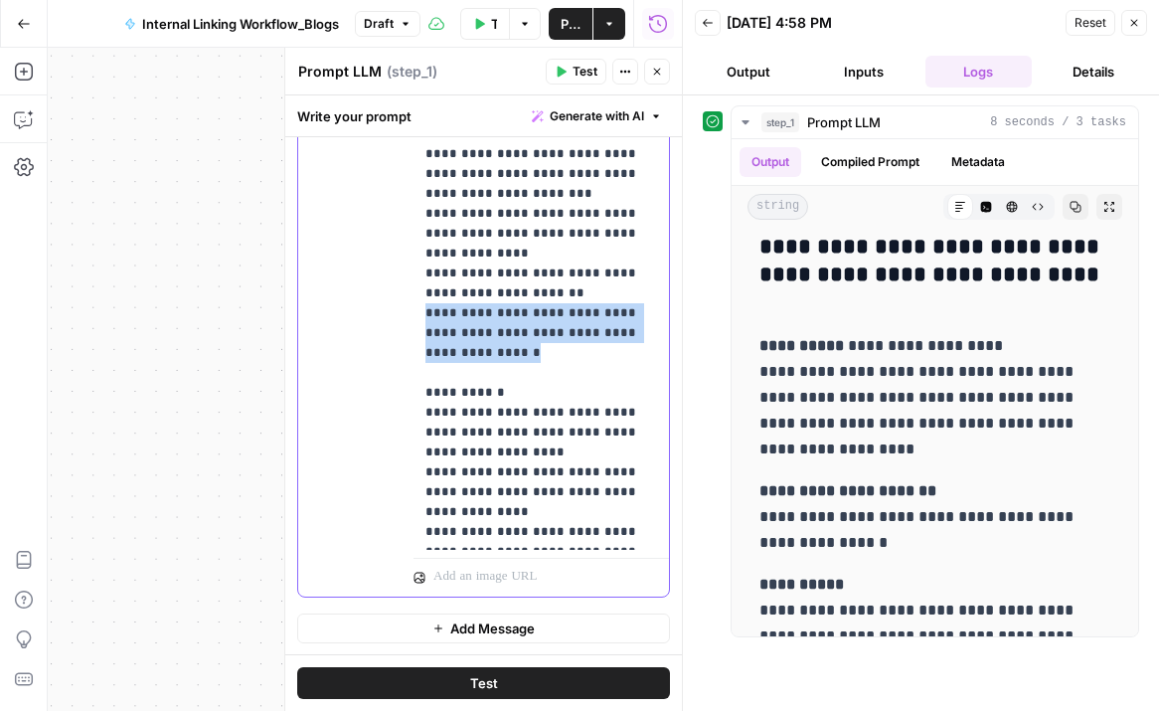
drag, startPoint x: 514, startPoint y: 296, endPoint x: 419, endPoint y: 259, distance: 101.3
click at [419, 259] on div "**********" at bounding box center [540, 145] width 255 height 810
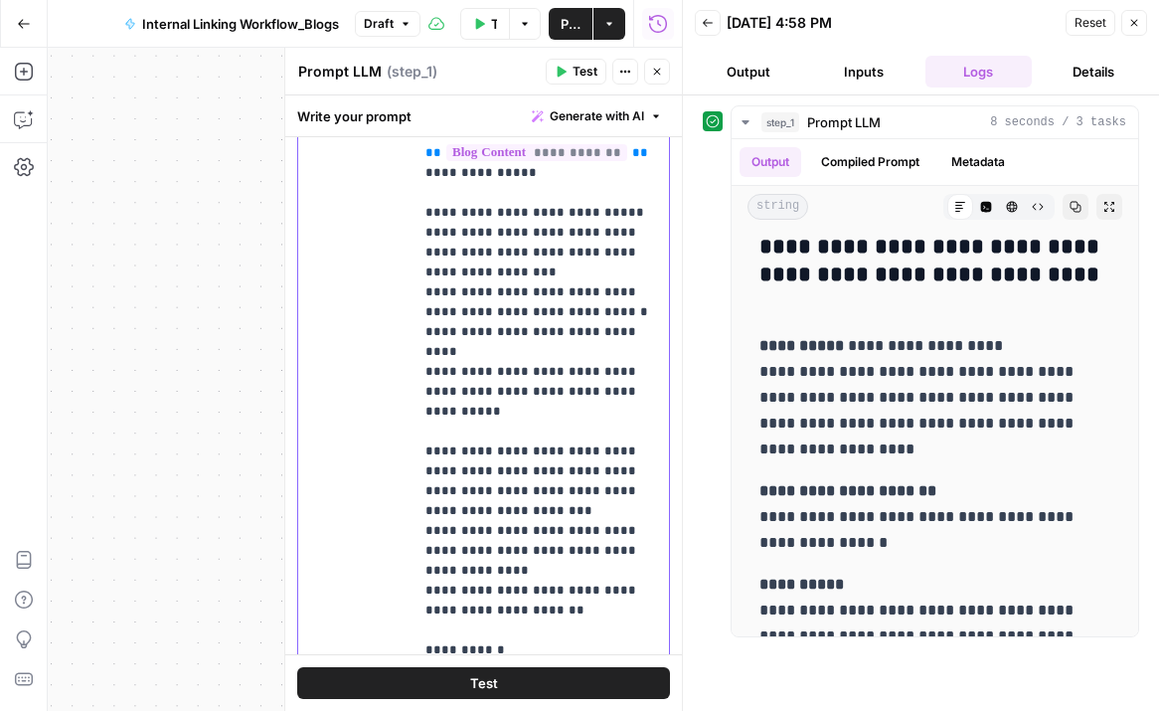
scroll to position [490, 0]
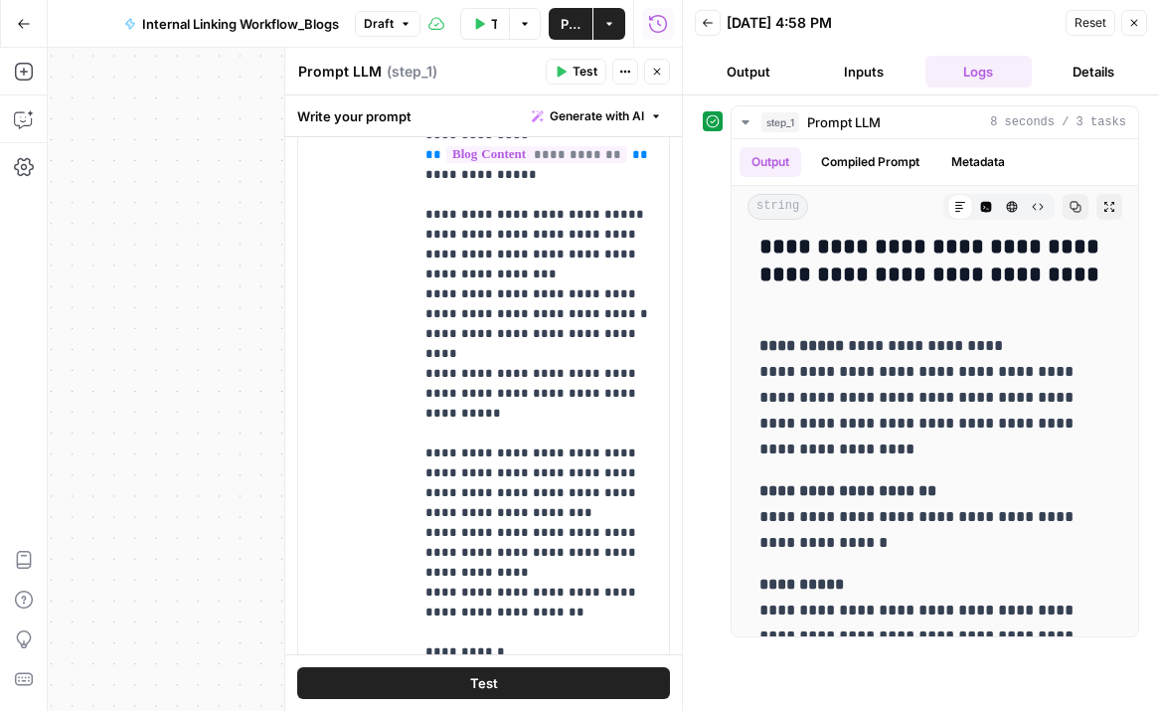
click at [472, 675] on span "Test" at bounding box center [484, 683] width 28 height 20
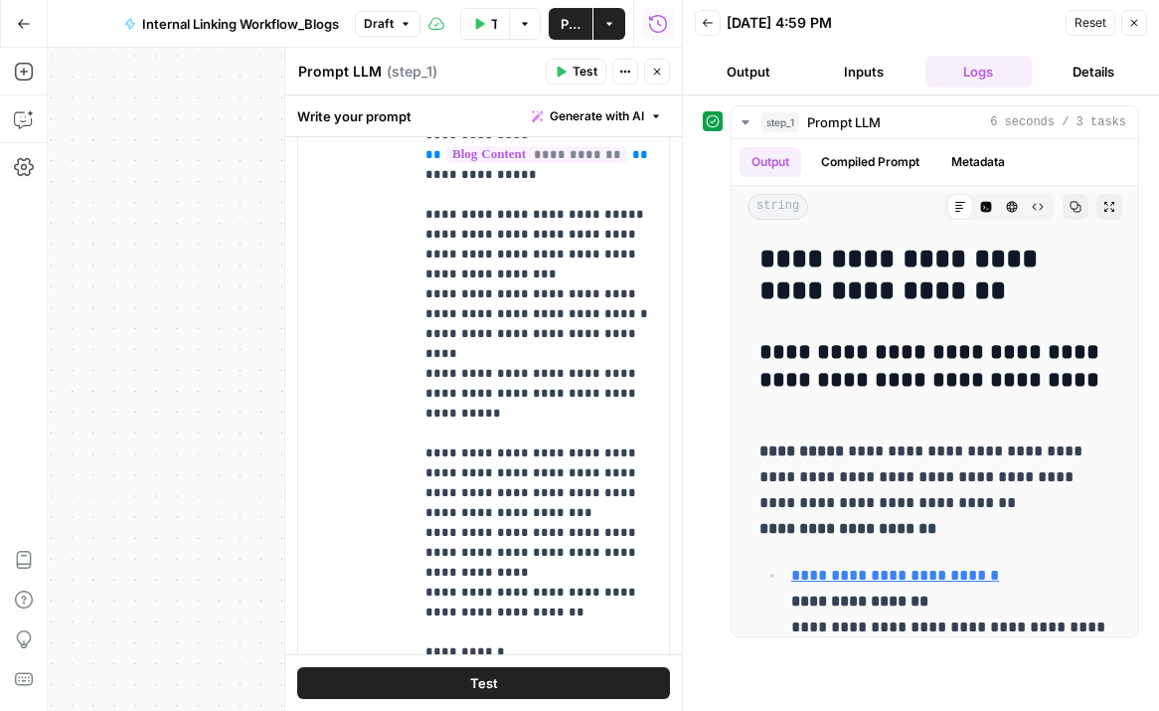
scroll to position [41, 0]
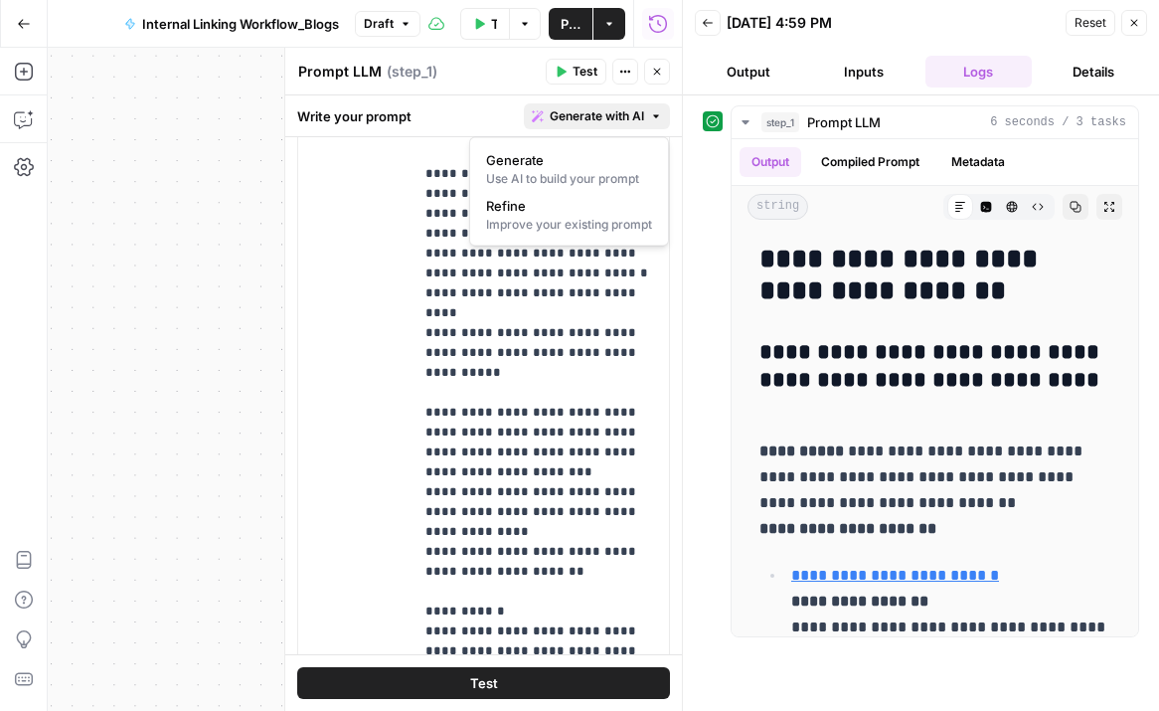
click at [654, 118] on icon "button" at bounding box center [656, 116] width 12 height 12
click at [564, 222] on div "Improve your existing prompt" at bounding box center [569, 225] width 166 height 18
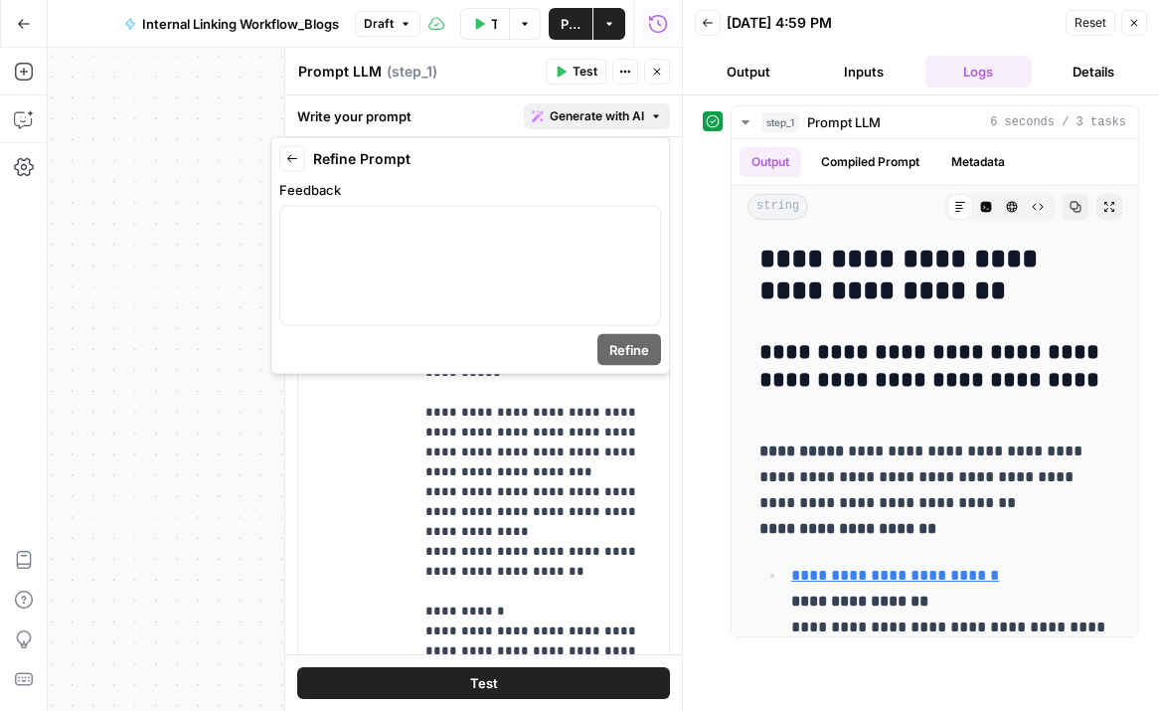
click at [294, 161] on icon "button" at bounding box center [292, 159] width 12 height 12
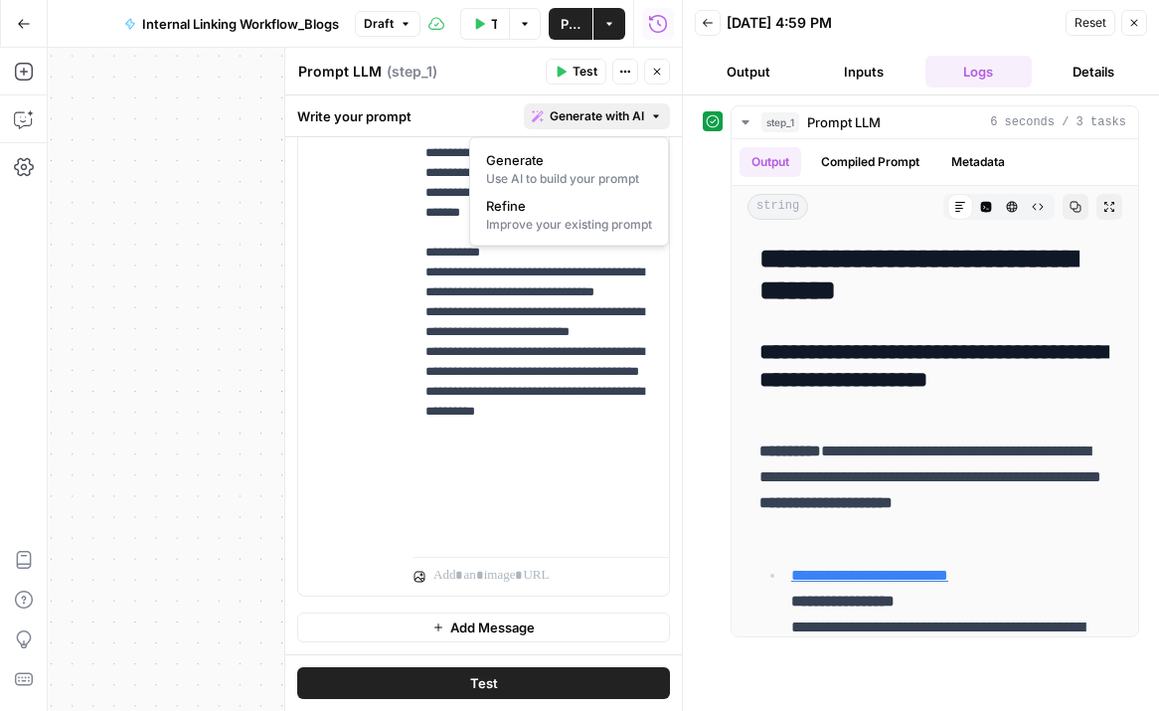
scroll to position [0, 0]
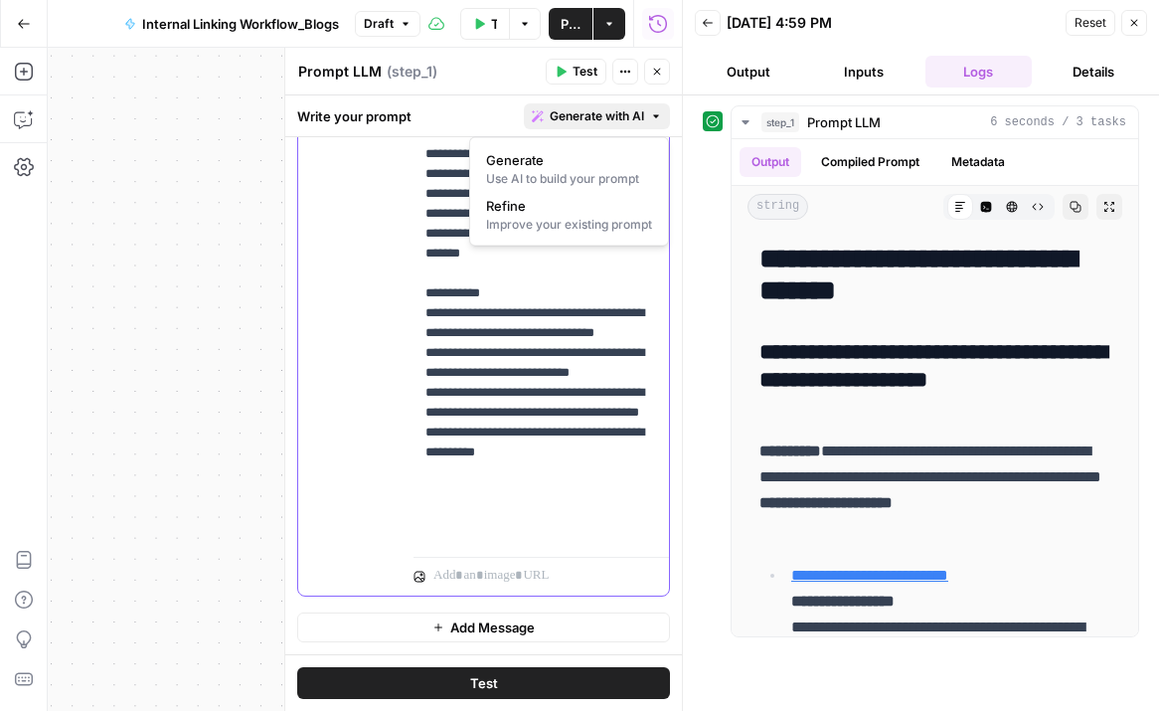
click at [453, 409] on p "**********" at bounding box center [541, 164] width 232 height 835
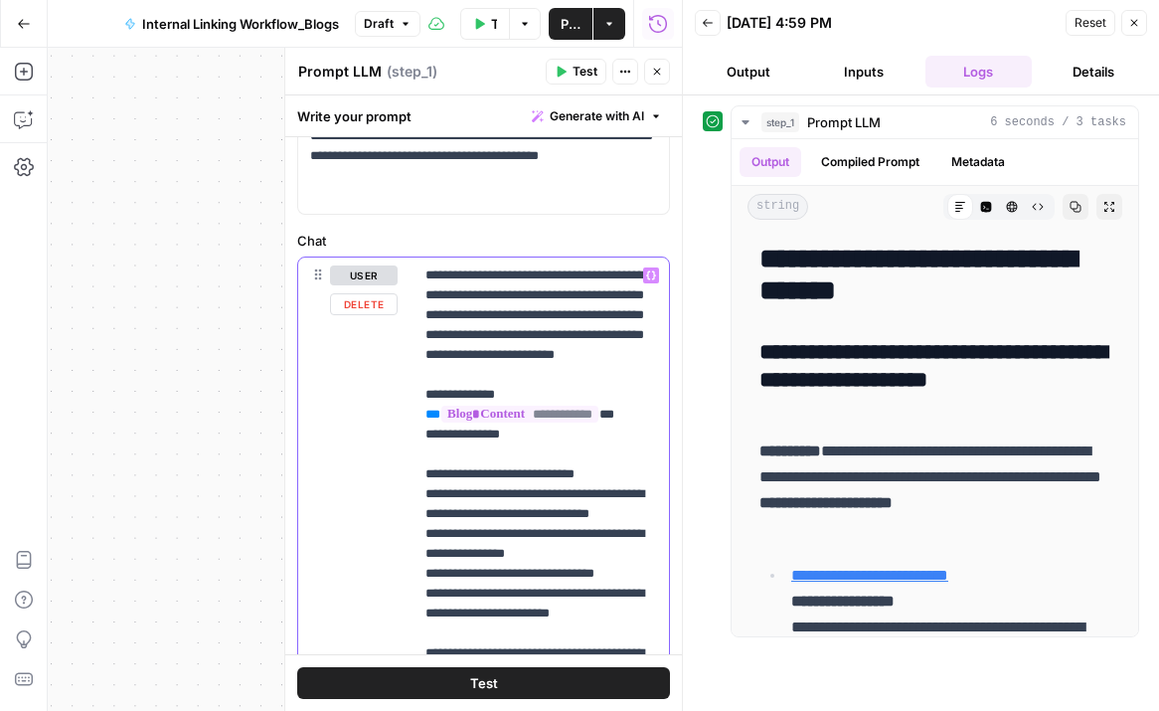
scroll to position [189, 0]
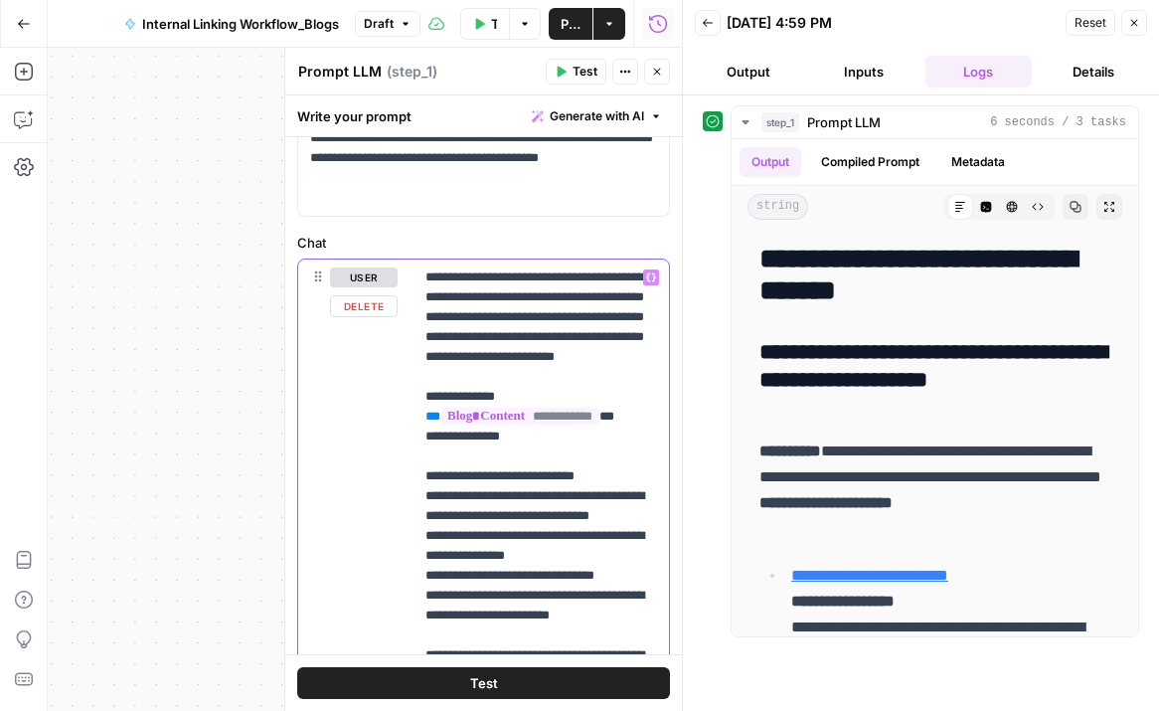
click at [522, 323] on p "**********" at bounding box center [541, 684] width 232 height 835
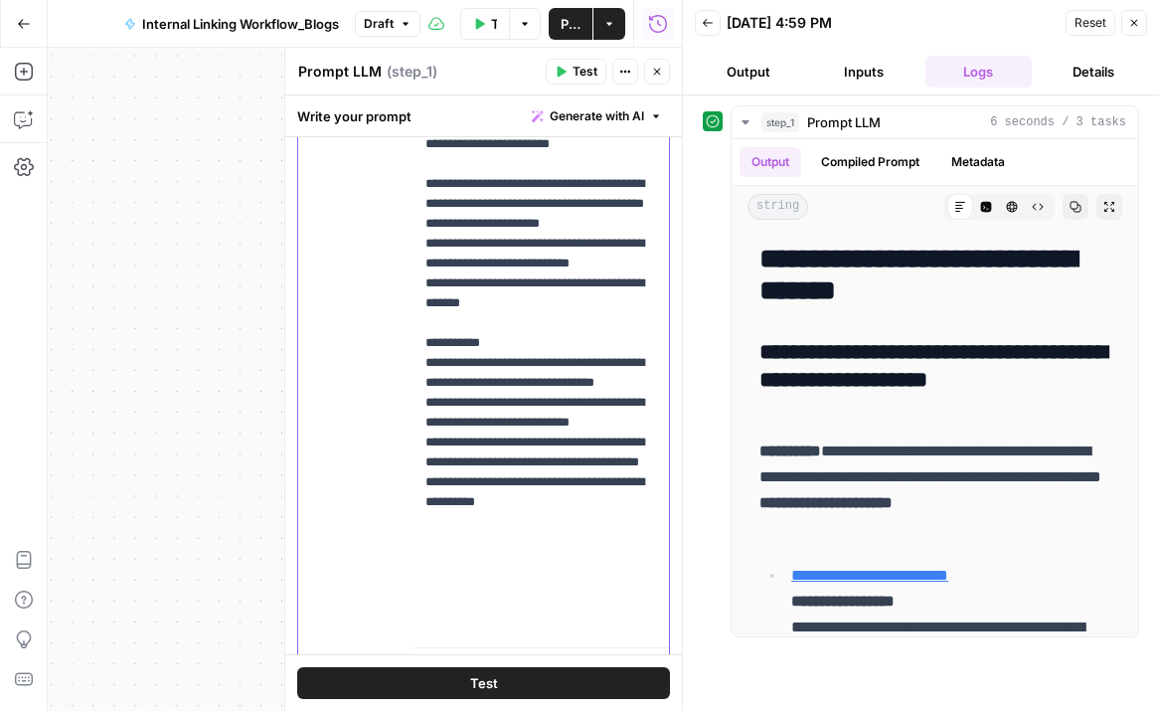
scroll to position [710, 0]
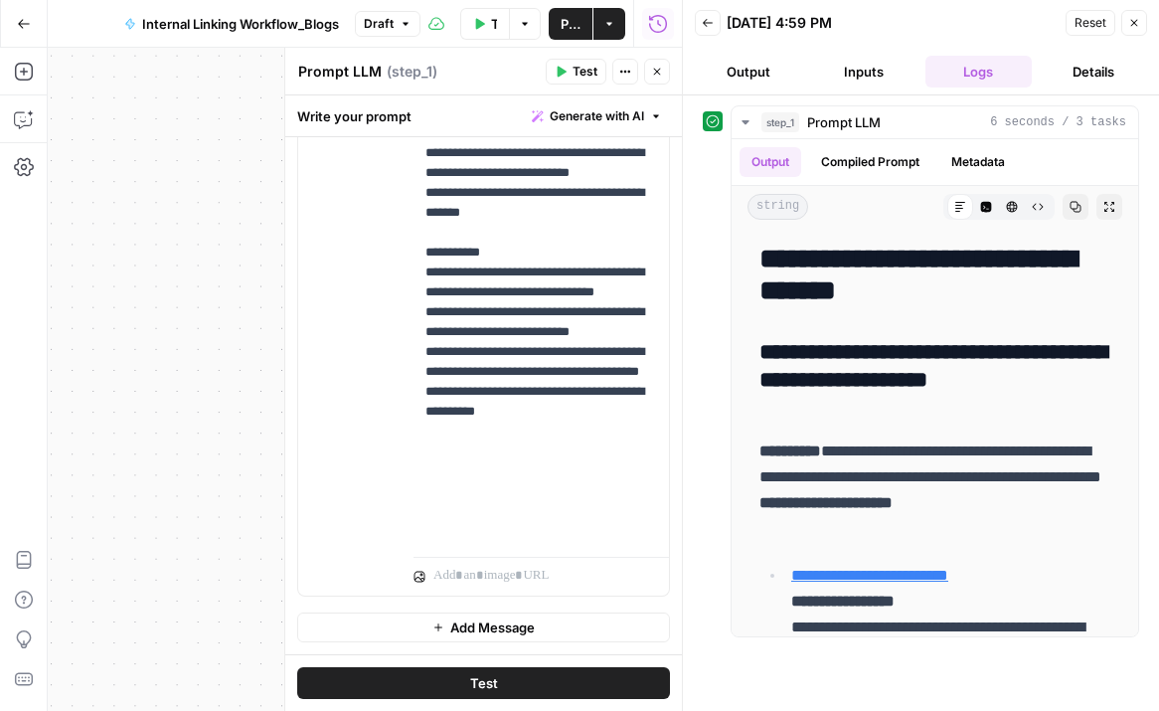
click at [478, 680] on span "Test" at bounding box center [484, 683] width 28 height 20
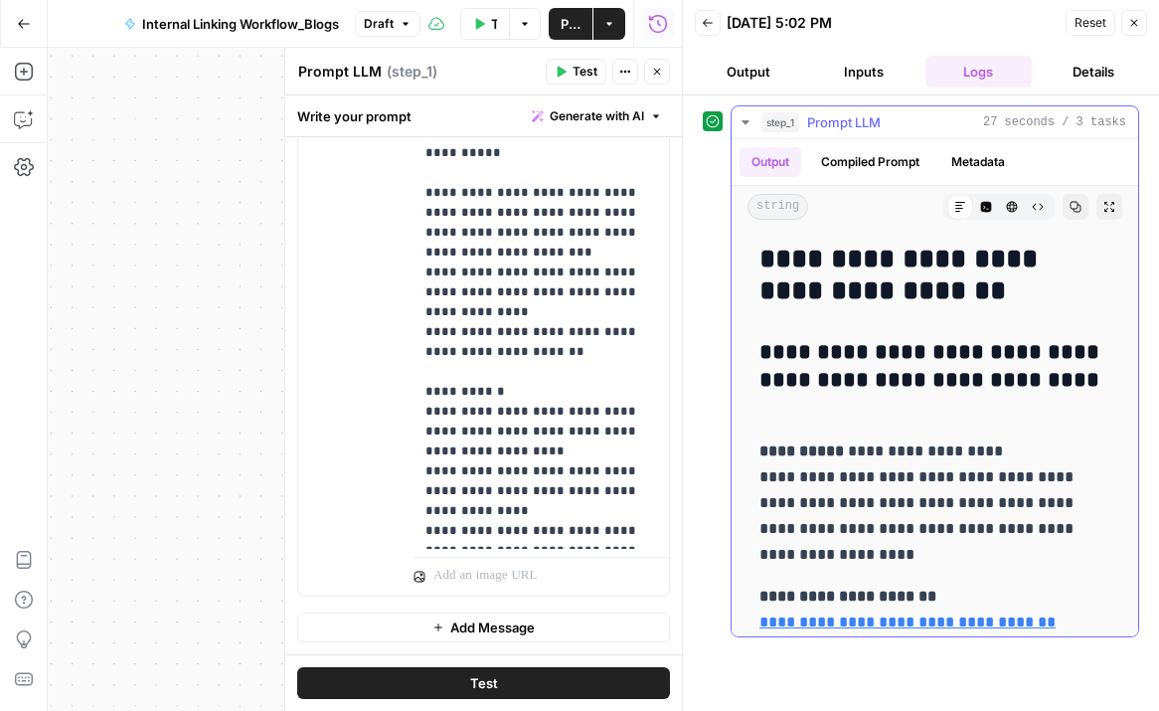
click at [1035, 208] on icon "button" at bounding box center [1038, 207] width 12 height 12
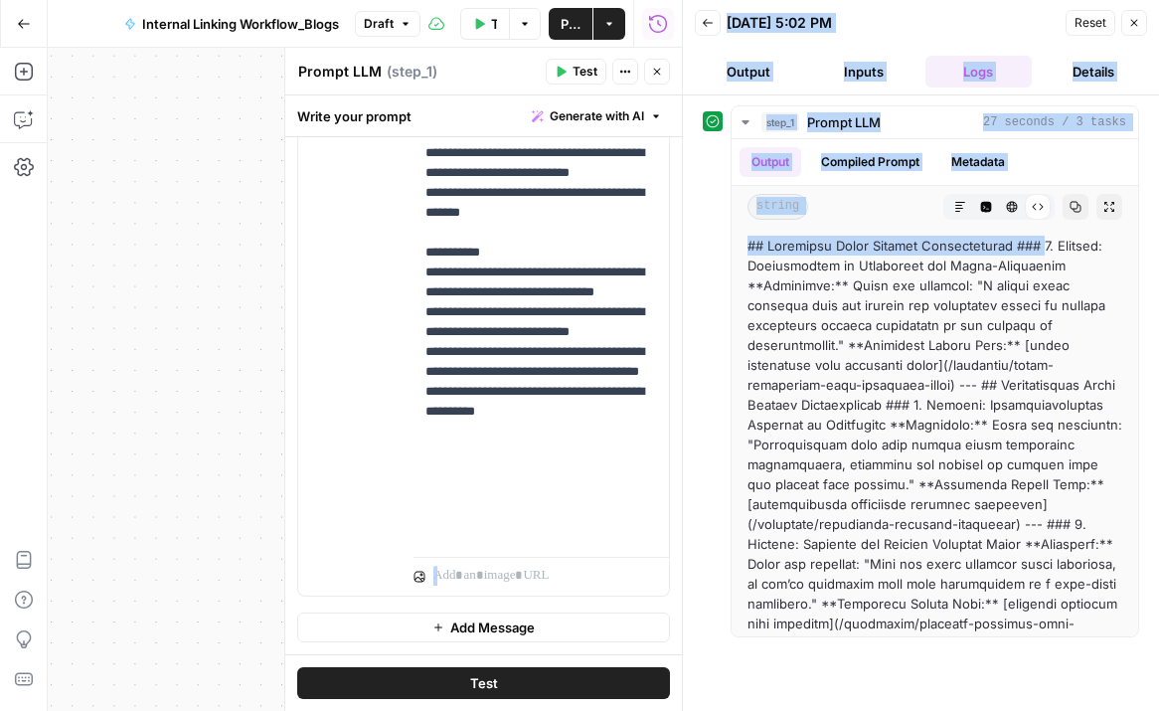
drag, startPoint x: 1041, startPoint y: 247, endPoint x: 672, endPoint y: 245, distance: 368.7
click at [682, 245] on div "Back [DATE] 5:02 PM Reset Close Output Inputs Logs Details step_1 Prompt LLM 27…" at bounding box center [920, 355] width 477 height 711
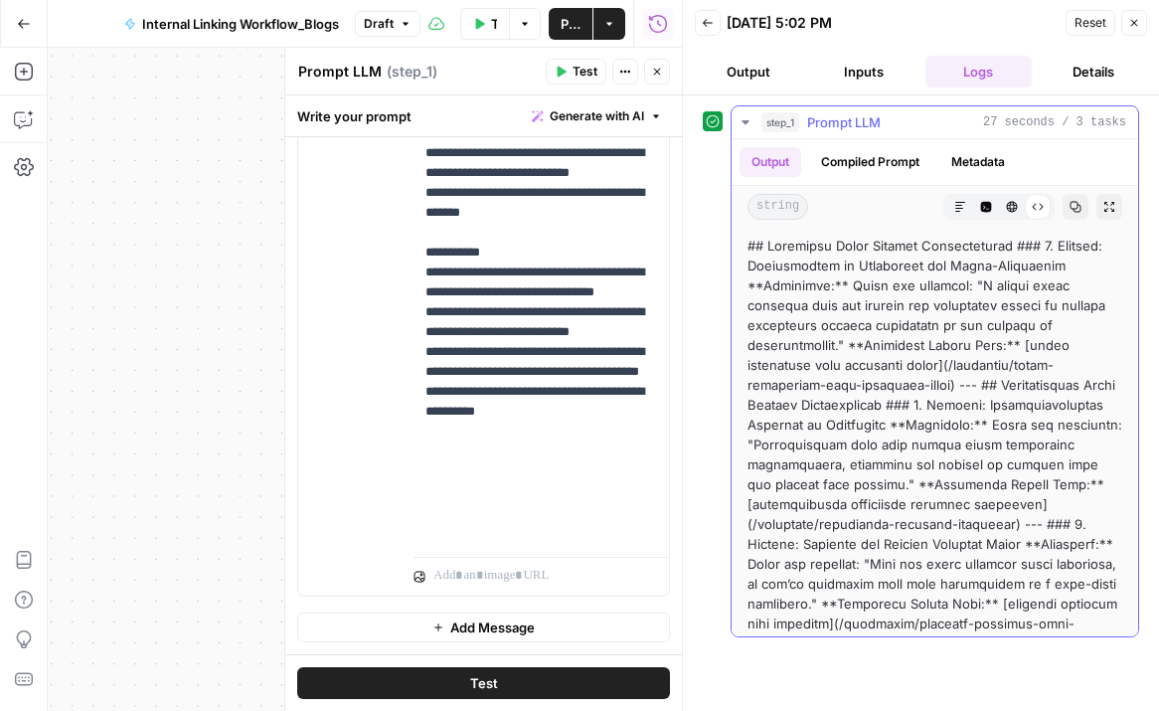
click at [876, 248] on div at bounding box center [934, 633] width 375 height 795
drag, startPoint x: 1039, startPoint y: 243, endPoint x: 746, endPoint y: 250, distance: 292.3
click at [746, 250] on div at bounding box center [934, 633] width 406 height 811
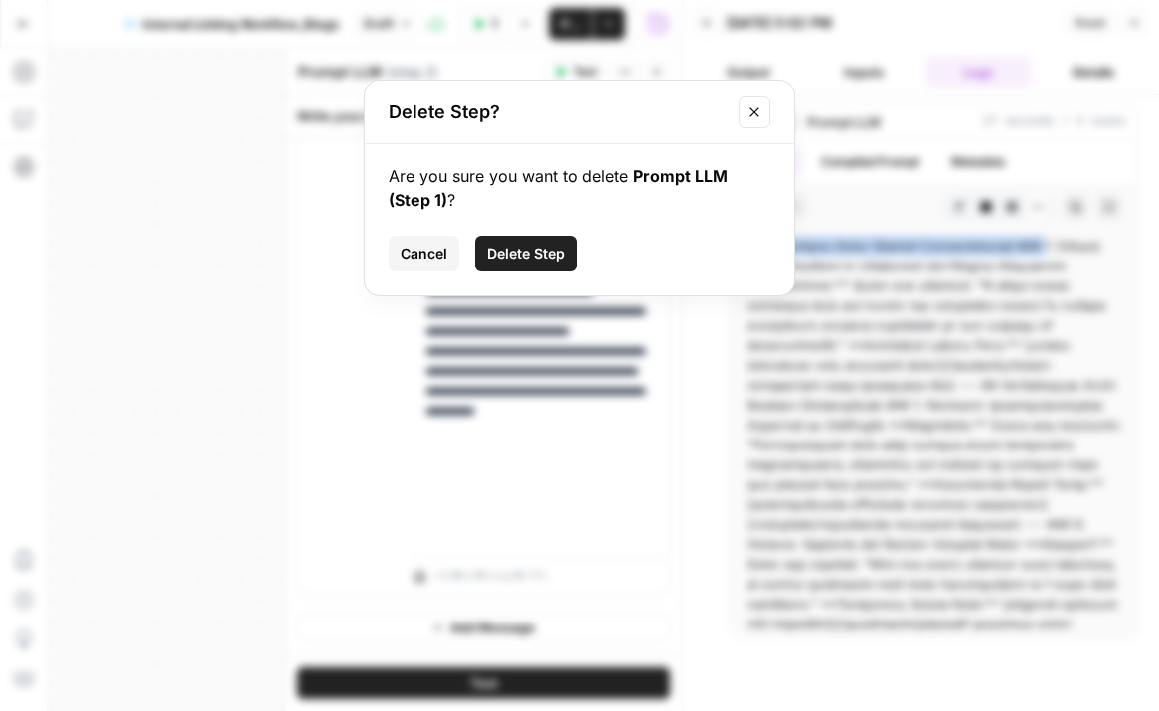
click at [534, 250] on span "Delete Step" at bounding box center [526, 253] width 78 height 20
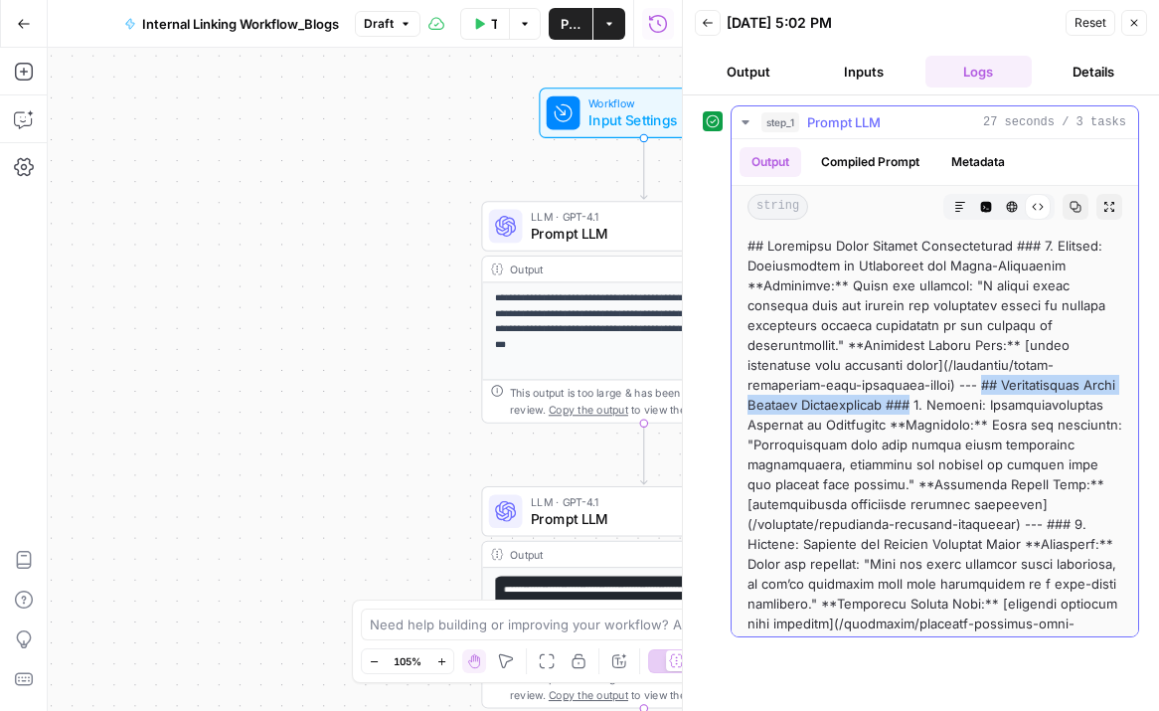
drag, startPoint x: 904, startPoint y: 386, endPoint x: 858, endPoint y: 402, distance: 49.7
click at [858, 402] on div at bounding box center [934, 633] width 375 height 795
click at [947, 448] on div at bounding box center [934, 633] width 375 height 795
drag, startPoint x: 905, startPoint y: 385, endPoint x: 859, endPoint y: 401, distance: 49.7
click at [859, 401] on div at bounding box center [934, 633] width 375 height 795
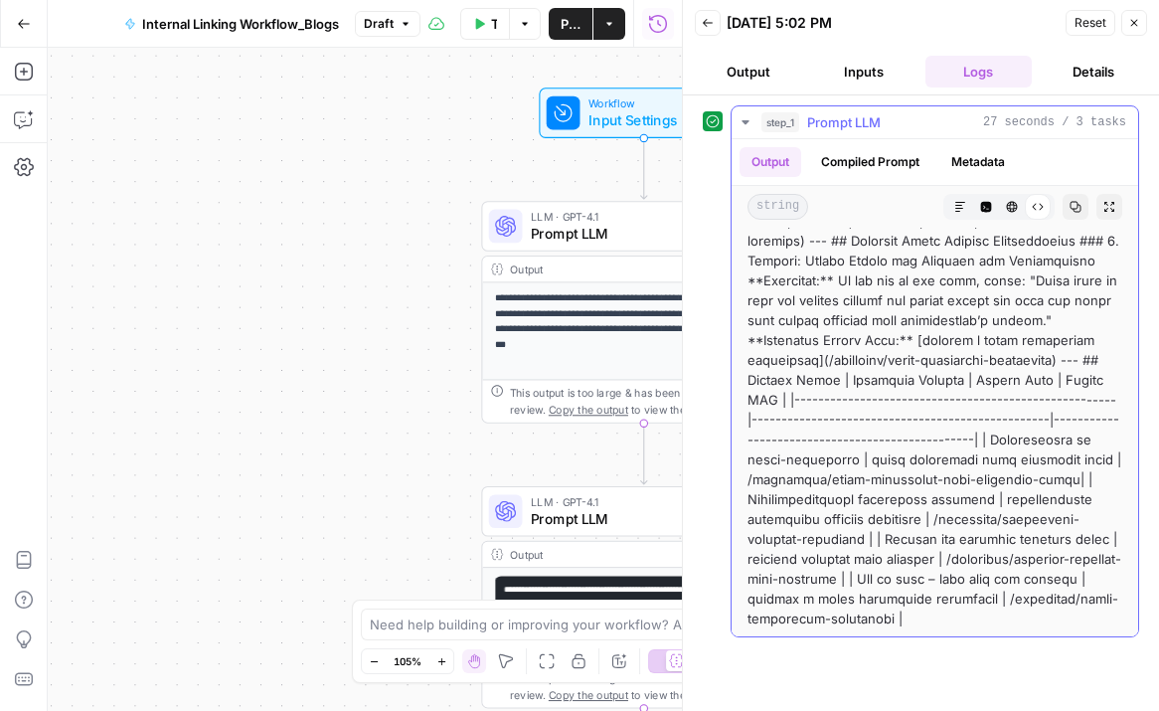
scroll to position [401, 0]
click at [436, 319] on div "**********" at bounding box center [365, 379] width 634 height 663
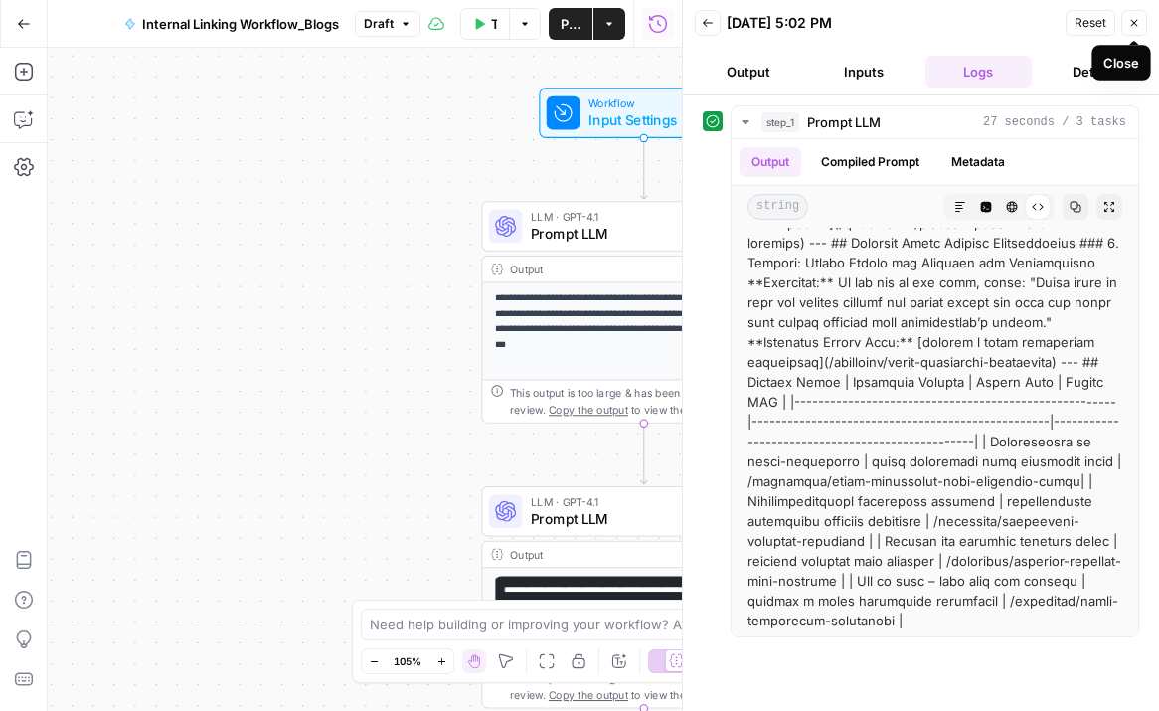
click at [1134, 24] on icon "button" at bounding box center [1134, 23] width 12 height 12
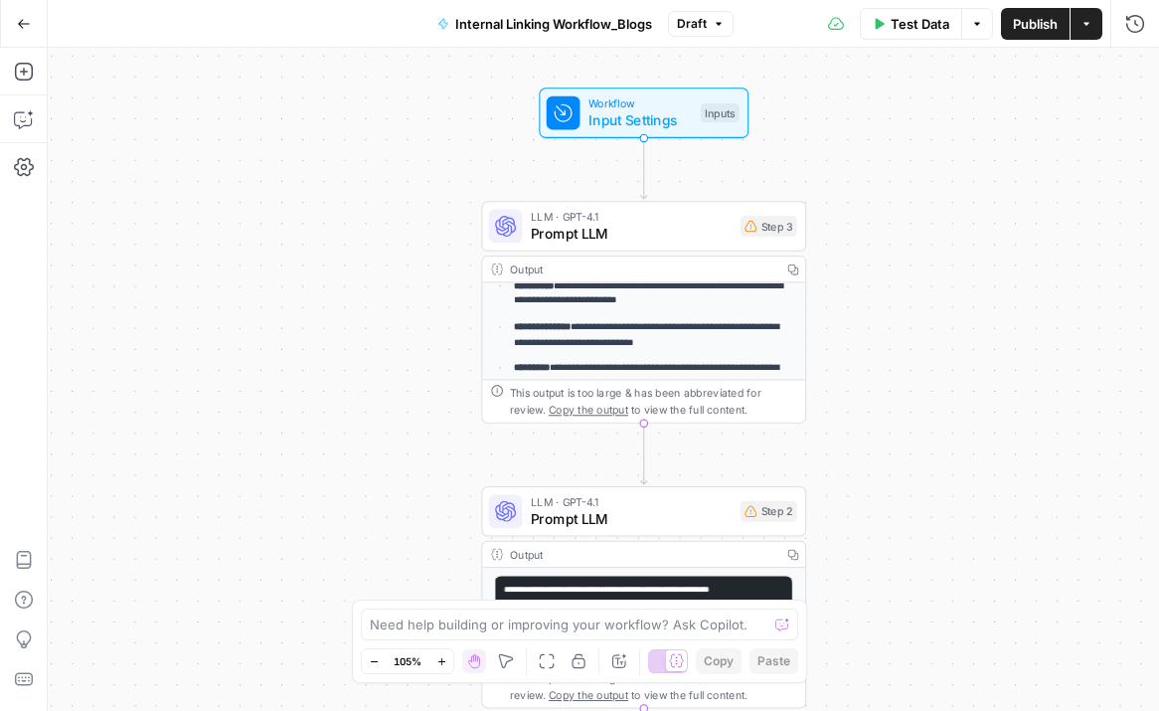
scroll to position [218, 0]
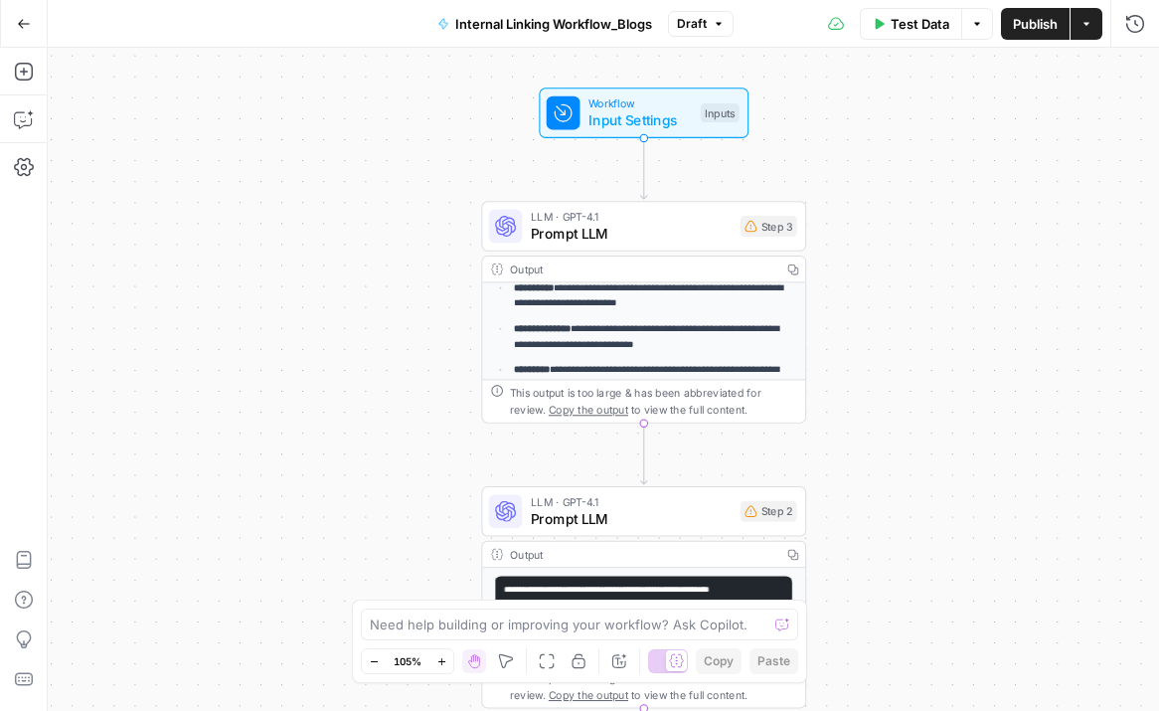
click at [784, 623] on div at bounding box center [782, 624] width 14 height 20
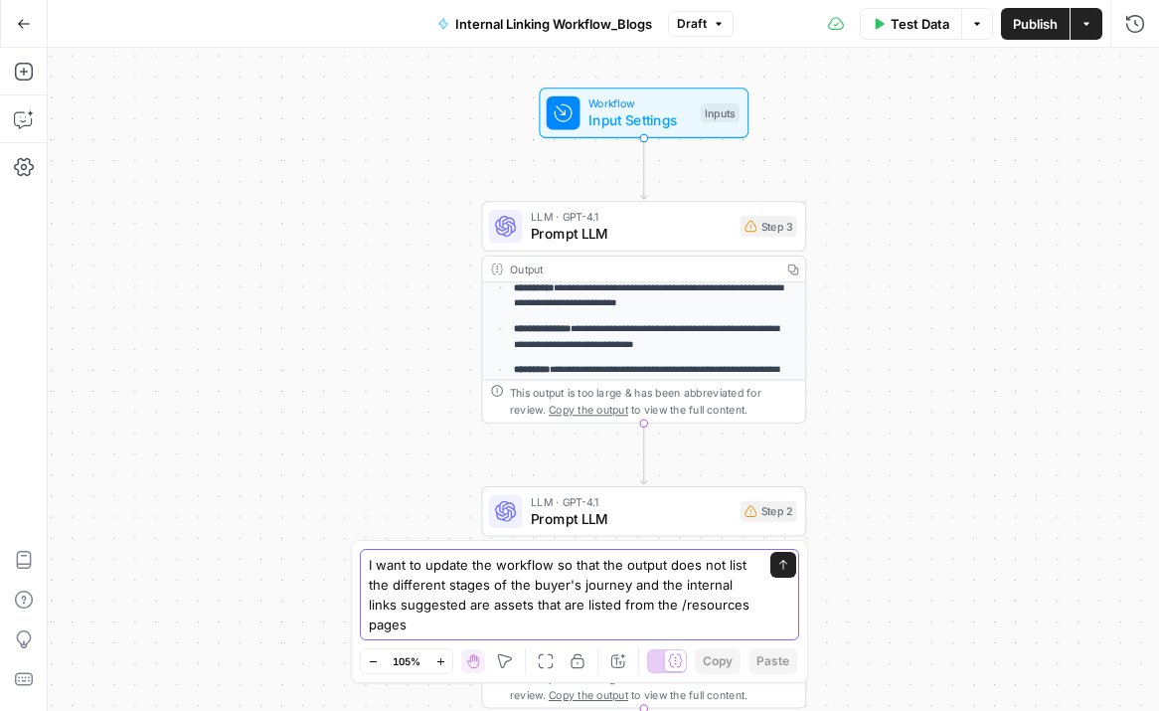
type textarea "I want to update the workflow so that the output does not list the different st…"
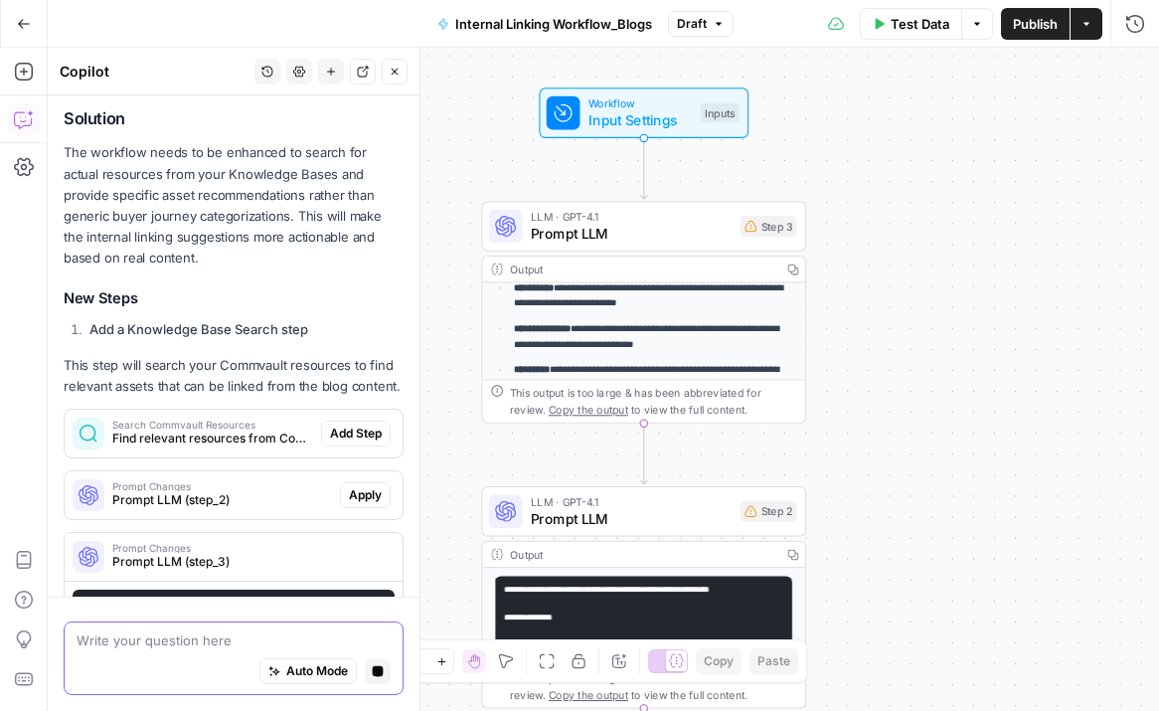
scroll to position [517, 0]
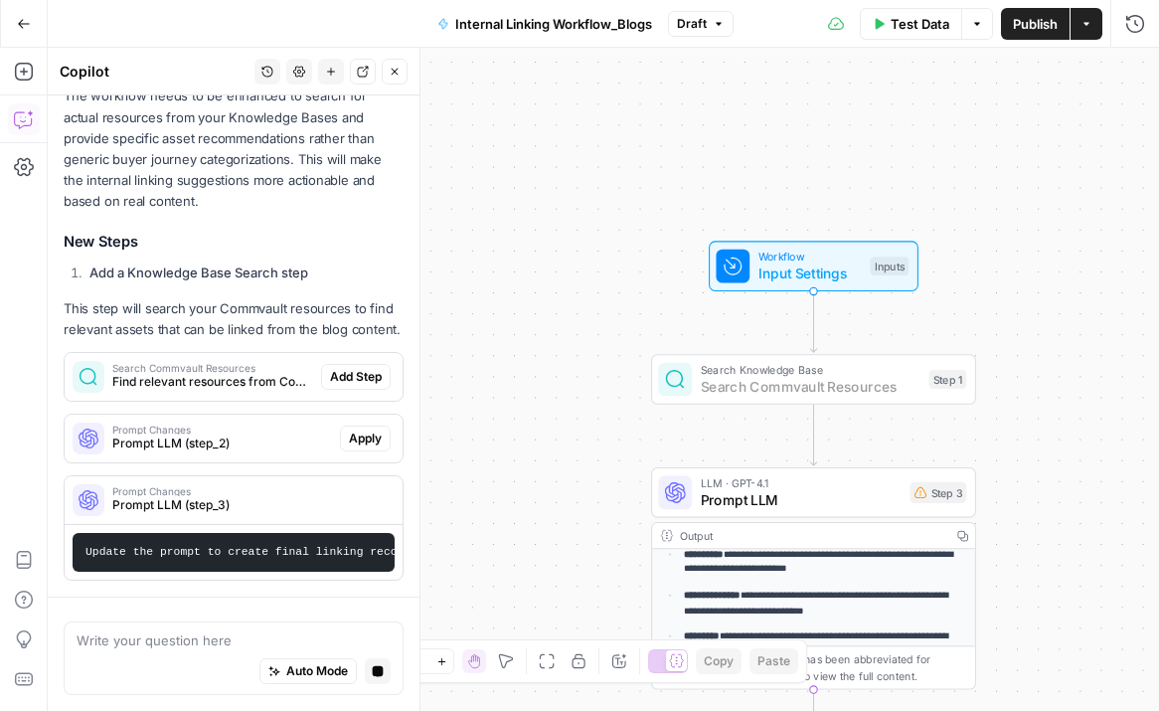
click at [362, 372] on span "Add Step" at bounding box center [356, 377] width 52 height 18
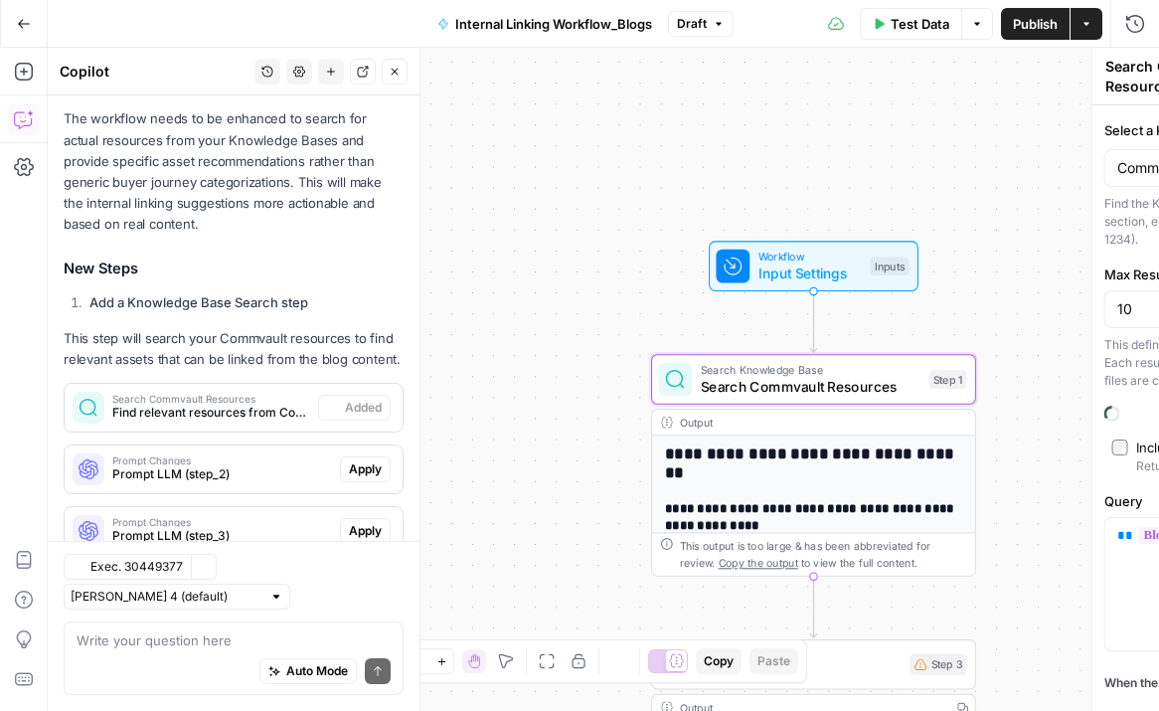
scroll to position [558, 0]
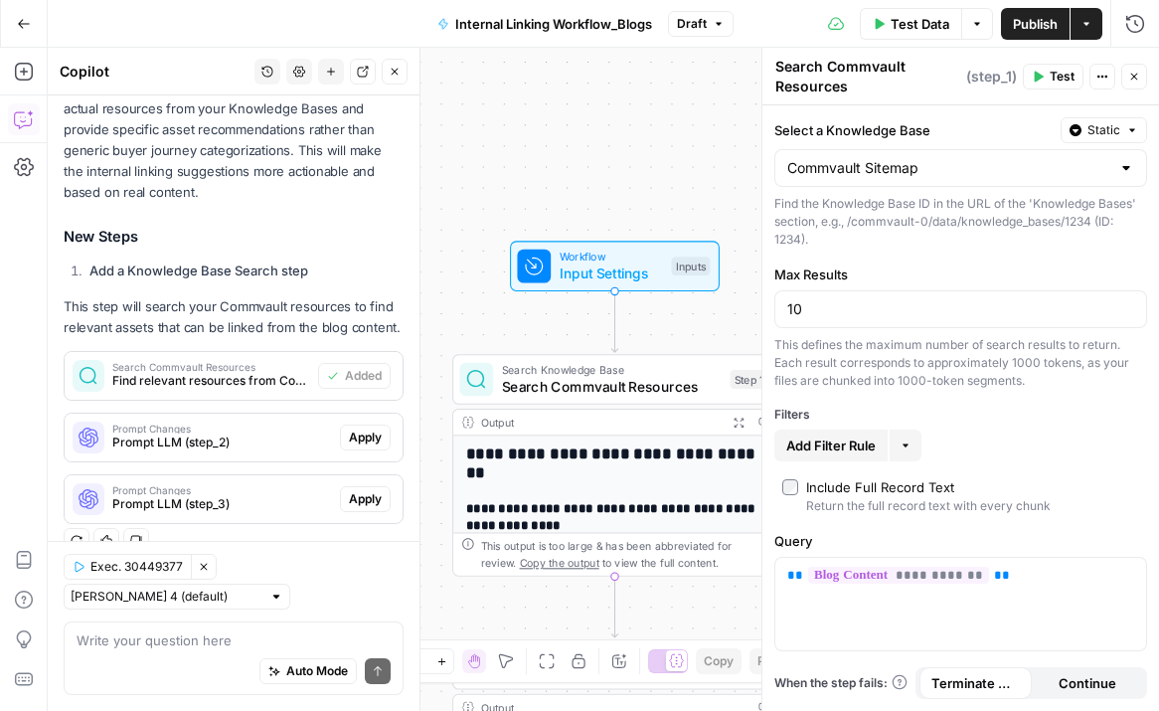
click at [1124, 168] on div at bounding box center [1126, 168] width 16 height 20
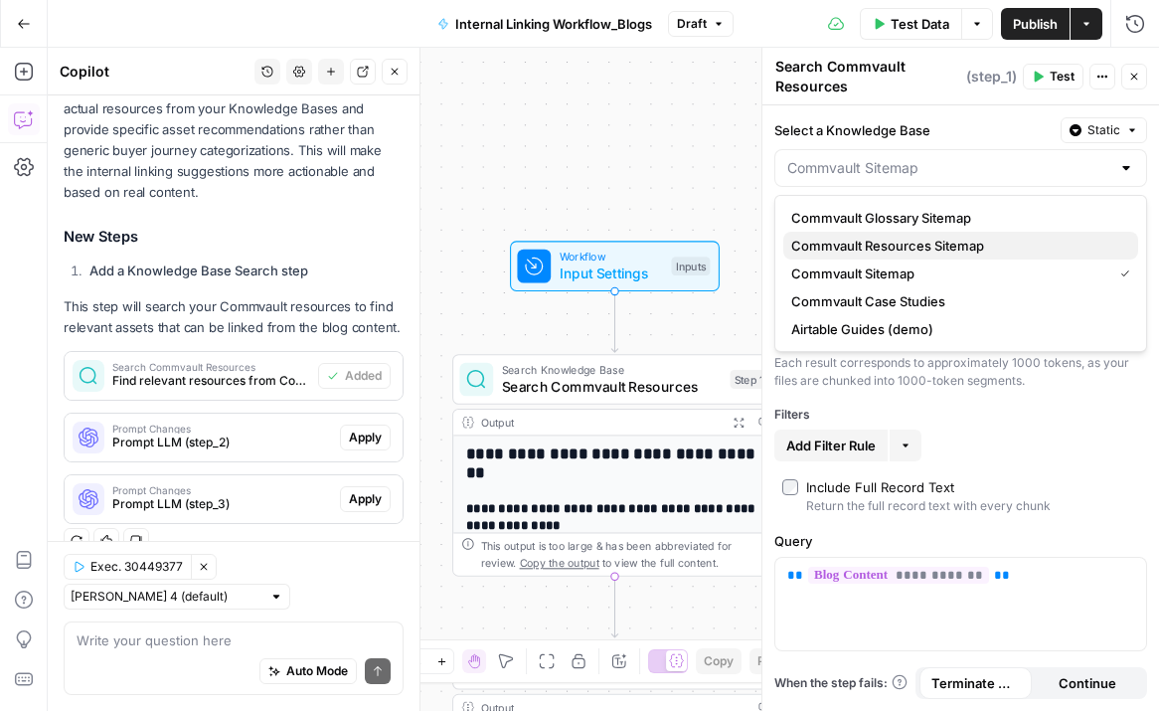
click at [965, 241] on span "Commvault Resources Sitemap" at bounding box center [956, 246] width 331 height 20
type input "Commvault Resources Sitemap"
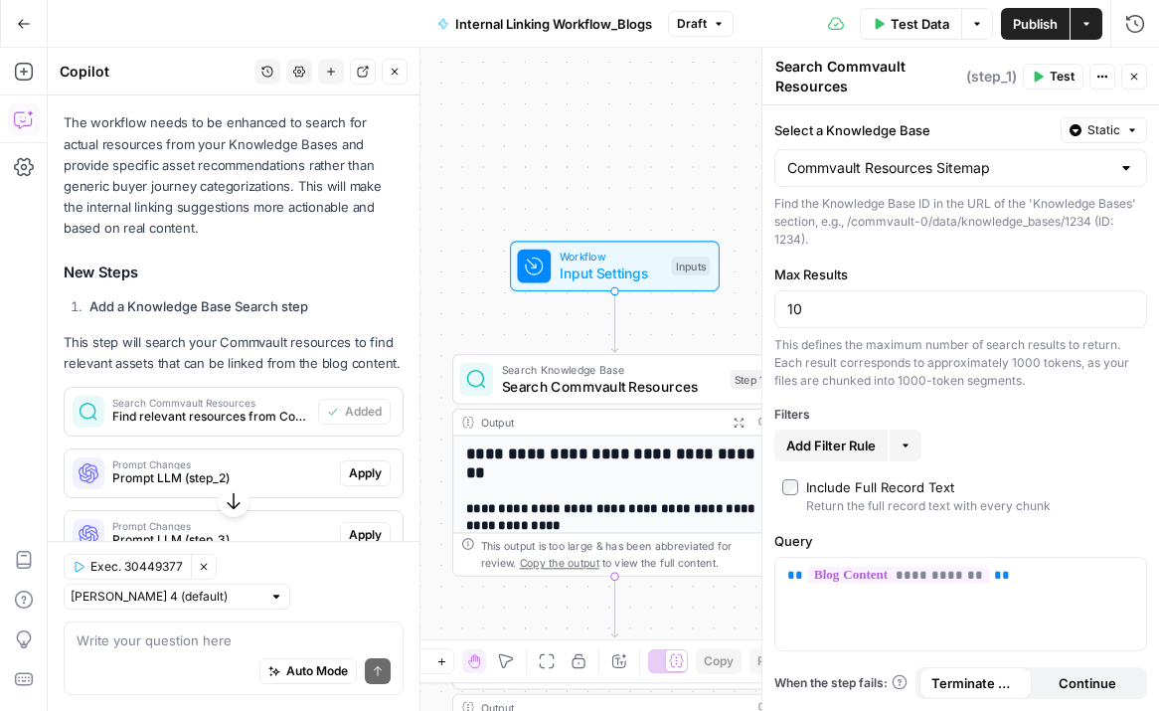
scroll to position [524, 0]
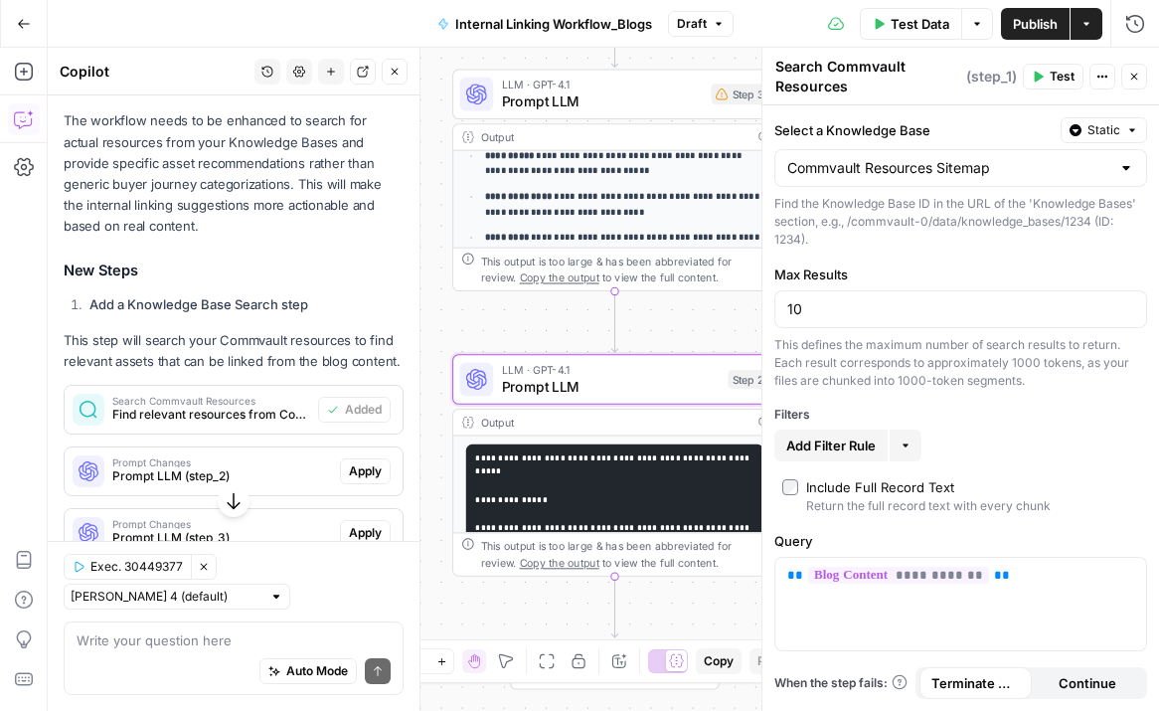
click at [282, 473] on span "Prompt LLM (step_2)" at bounding box center [222, 476] width 220 height 18
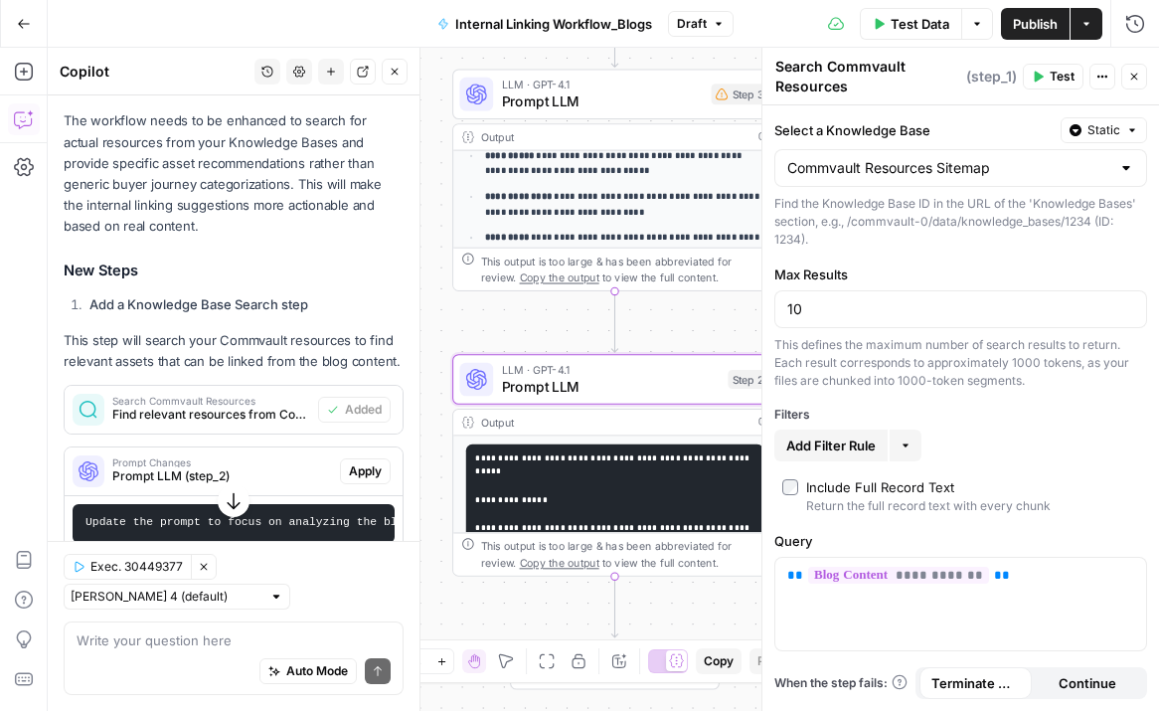
click at [375, 471] on span "Apply" at bounding box center [365, 471] width 33 height 18
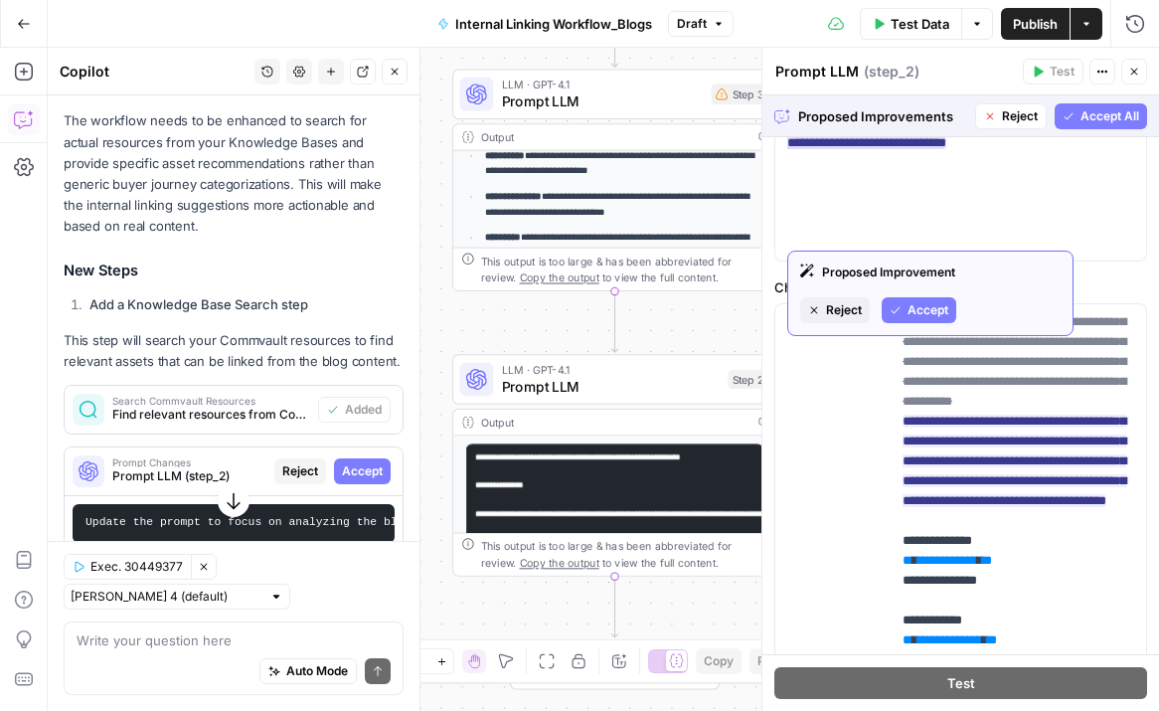
scroll to position [412, 0]
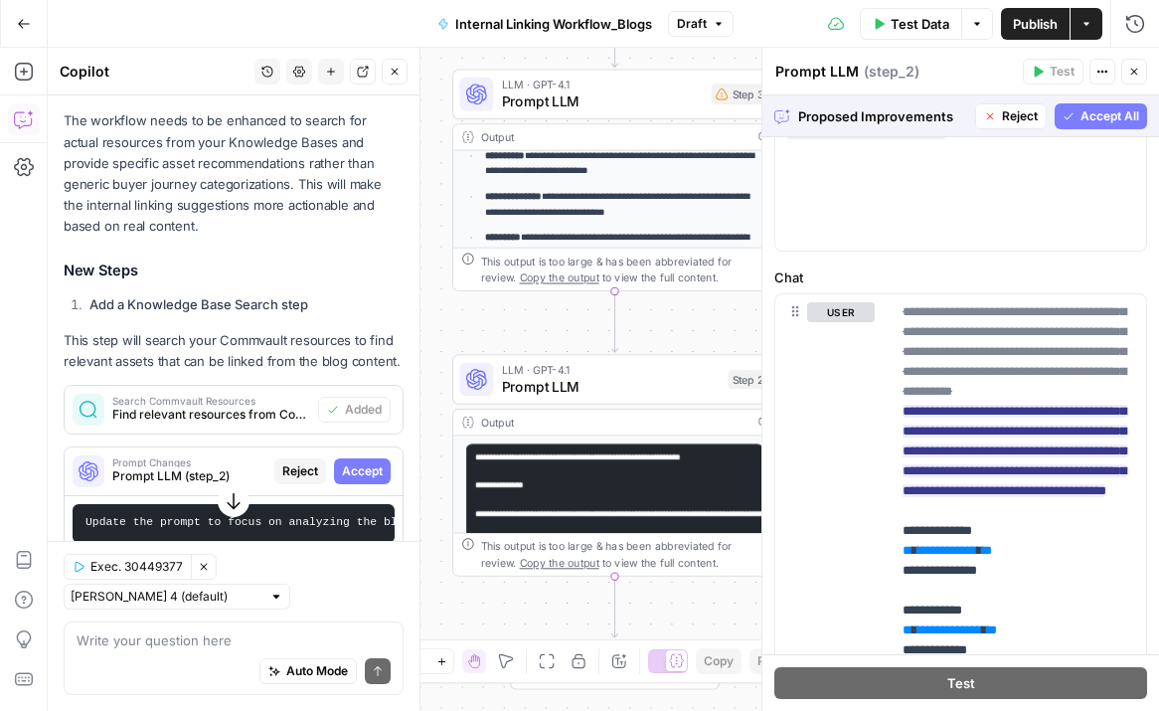
click at [1082, 116] on span "Accept All" at bounding box center [1109, 116] width 59 height 18
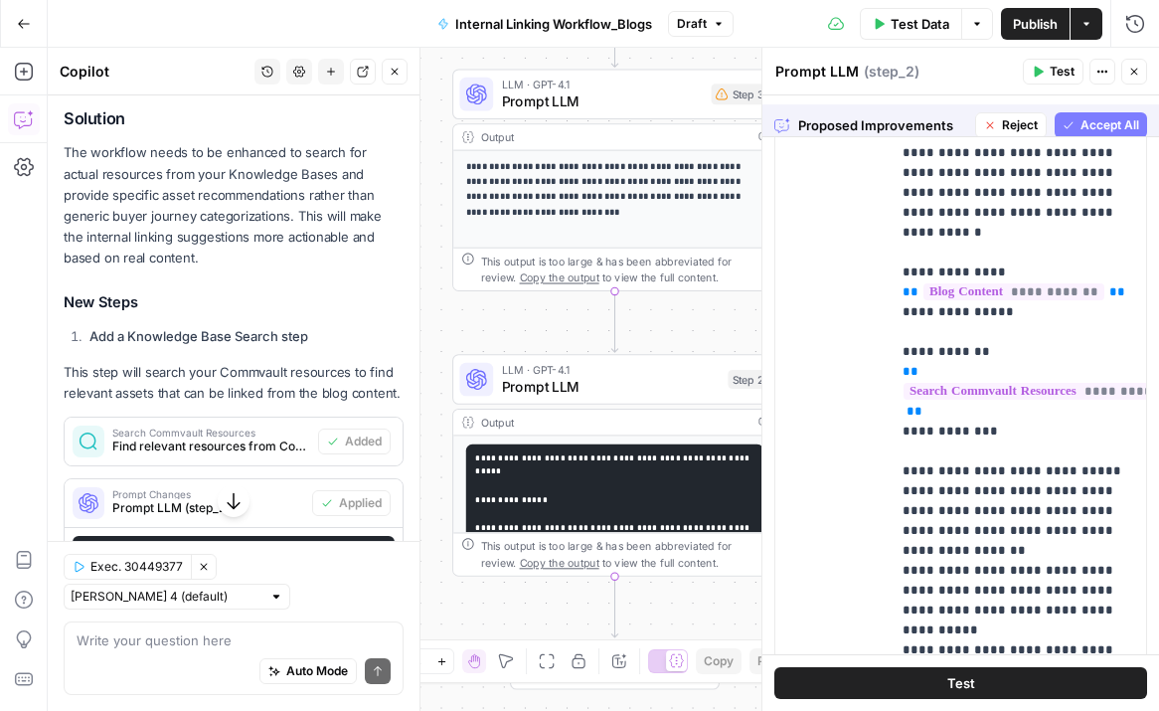
scroll to position [0, 0]
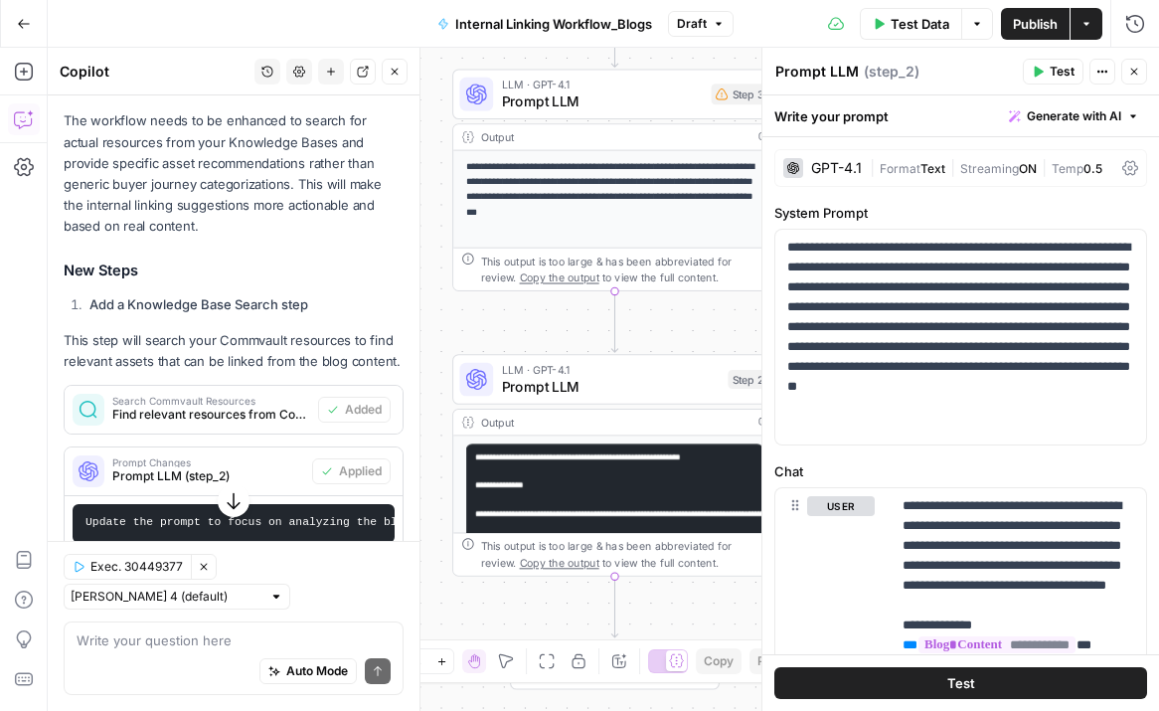
click at [847, 684] on button "Test" at bounding box center [960, 683] width 373 height 32
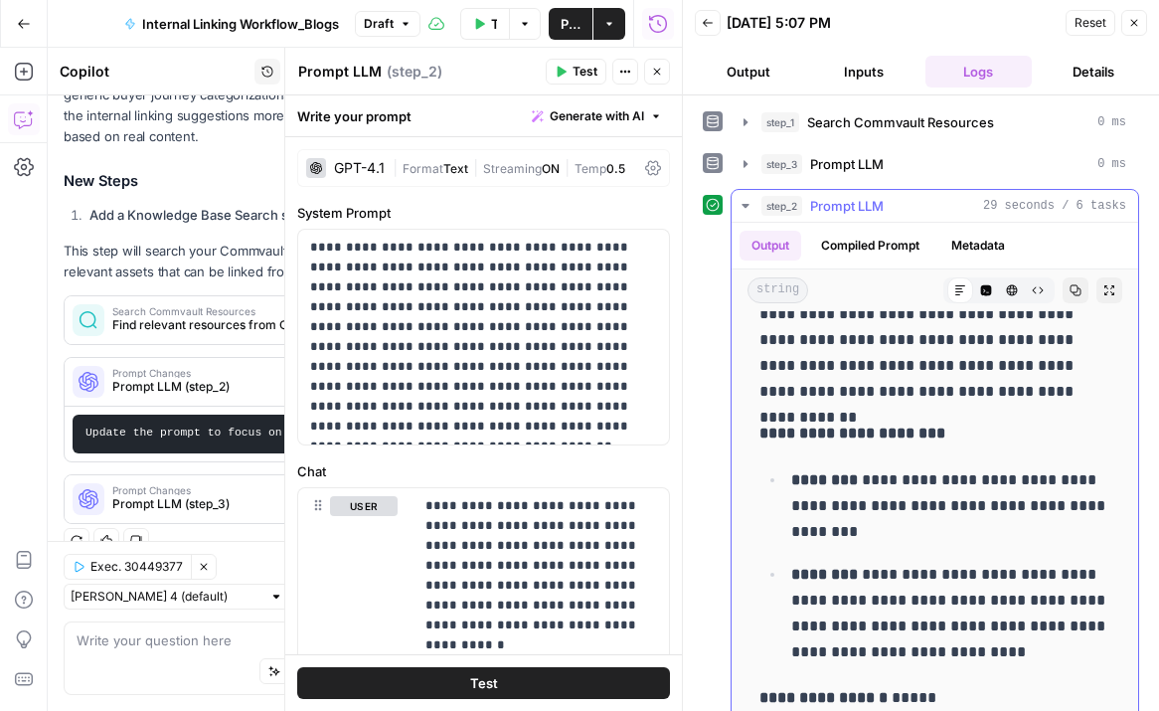
scroll to position [718, 0]
